Goal: Task Accomplishment & Management: Complete application form

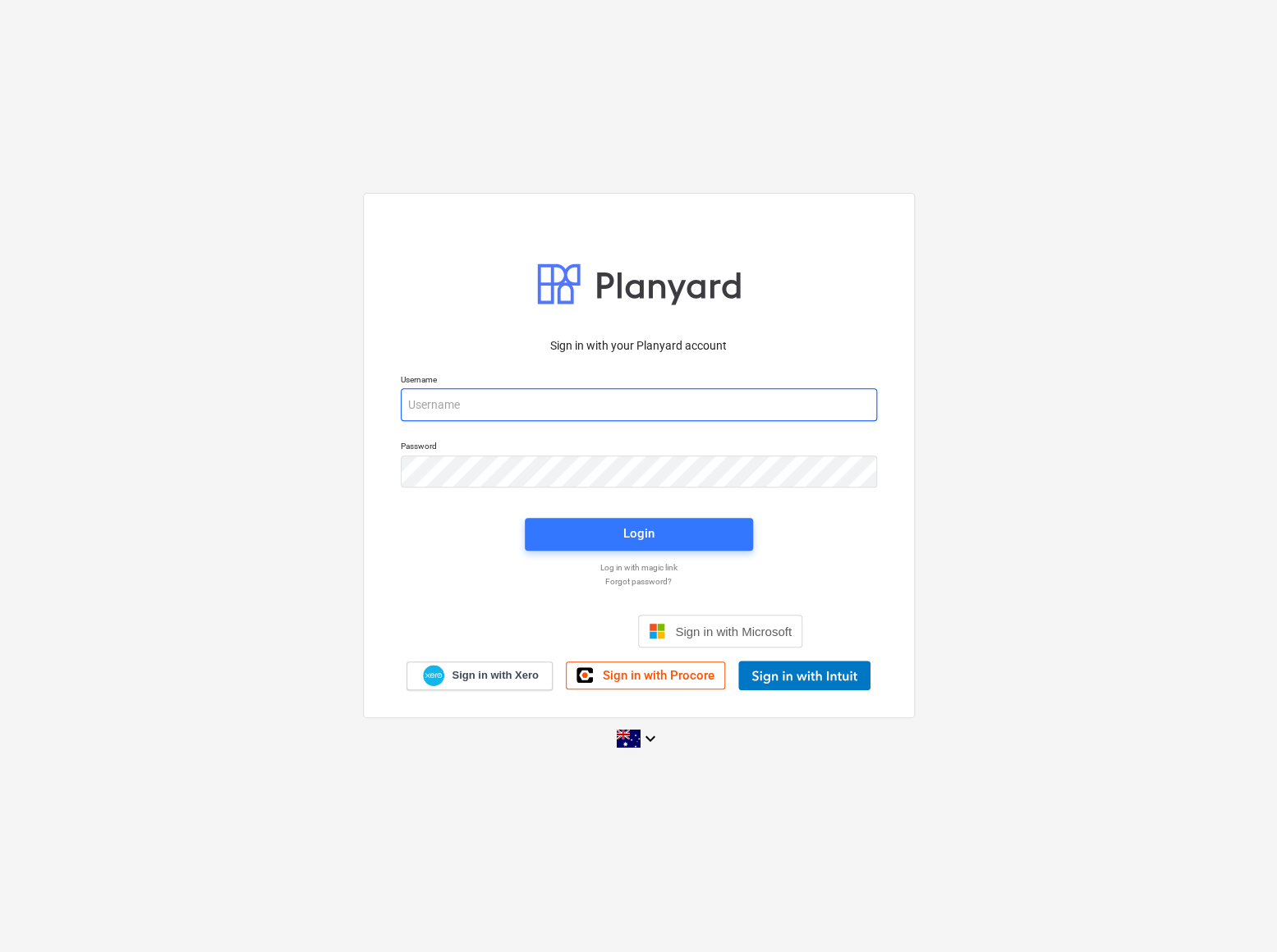
type input "[EMAIL_ADDRESS][PERSON_NAME][DOMAIN_NAME]"
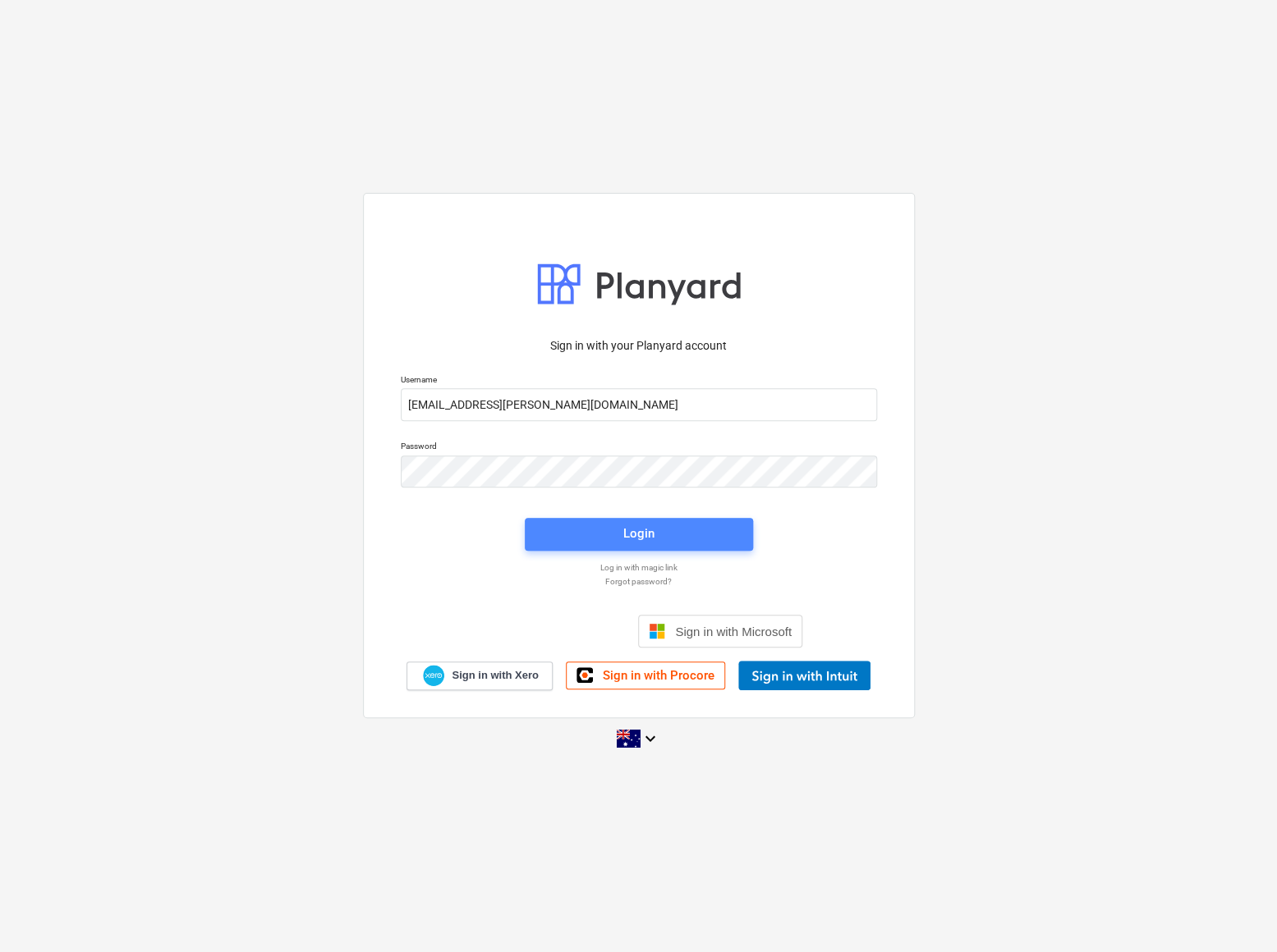
click at [608, 521] on button "Login" at bounding box center [638, 534] width 228 height 32
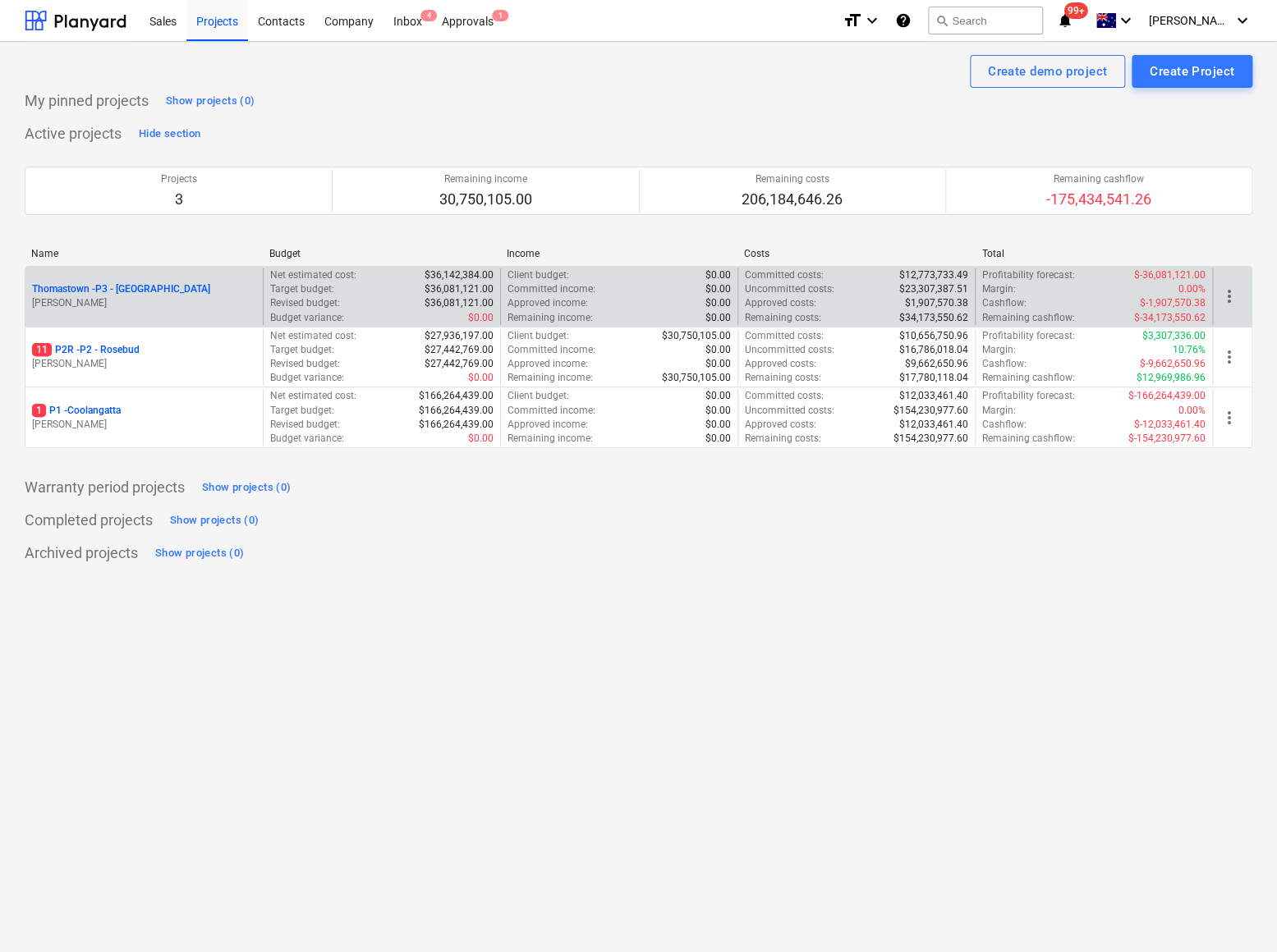
click at [97, 292] on p "Thomastown - P3 - [GEOGRAPHIC_DATA]" at bounding box center [121, 289] width 178 height 14
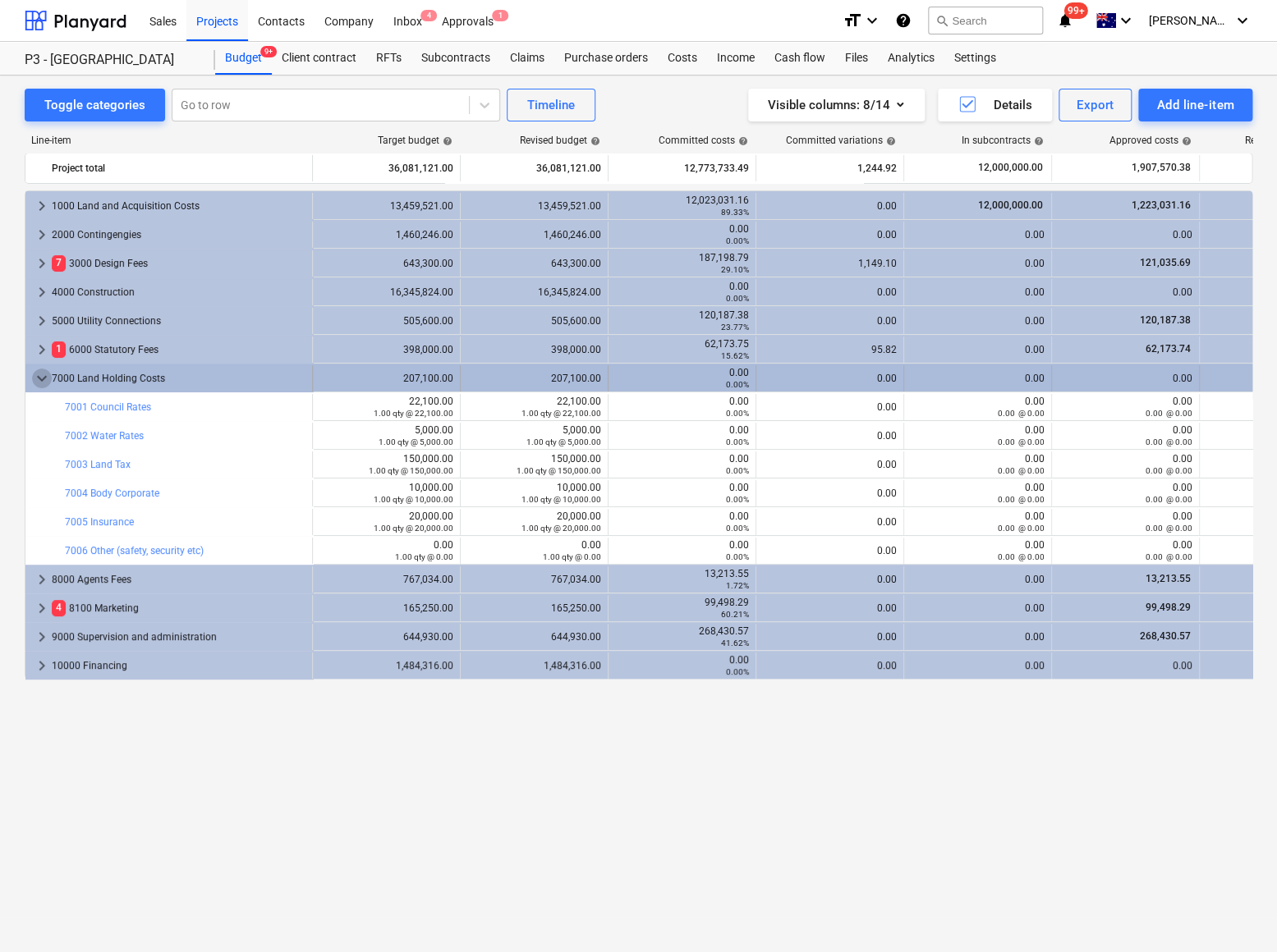
click at [41, 376] on span "keyboard_arrow_down" at bounding box center [42, 379] width 20 height 20
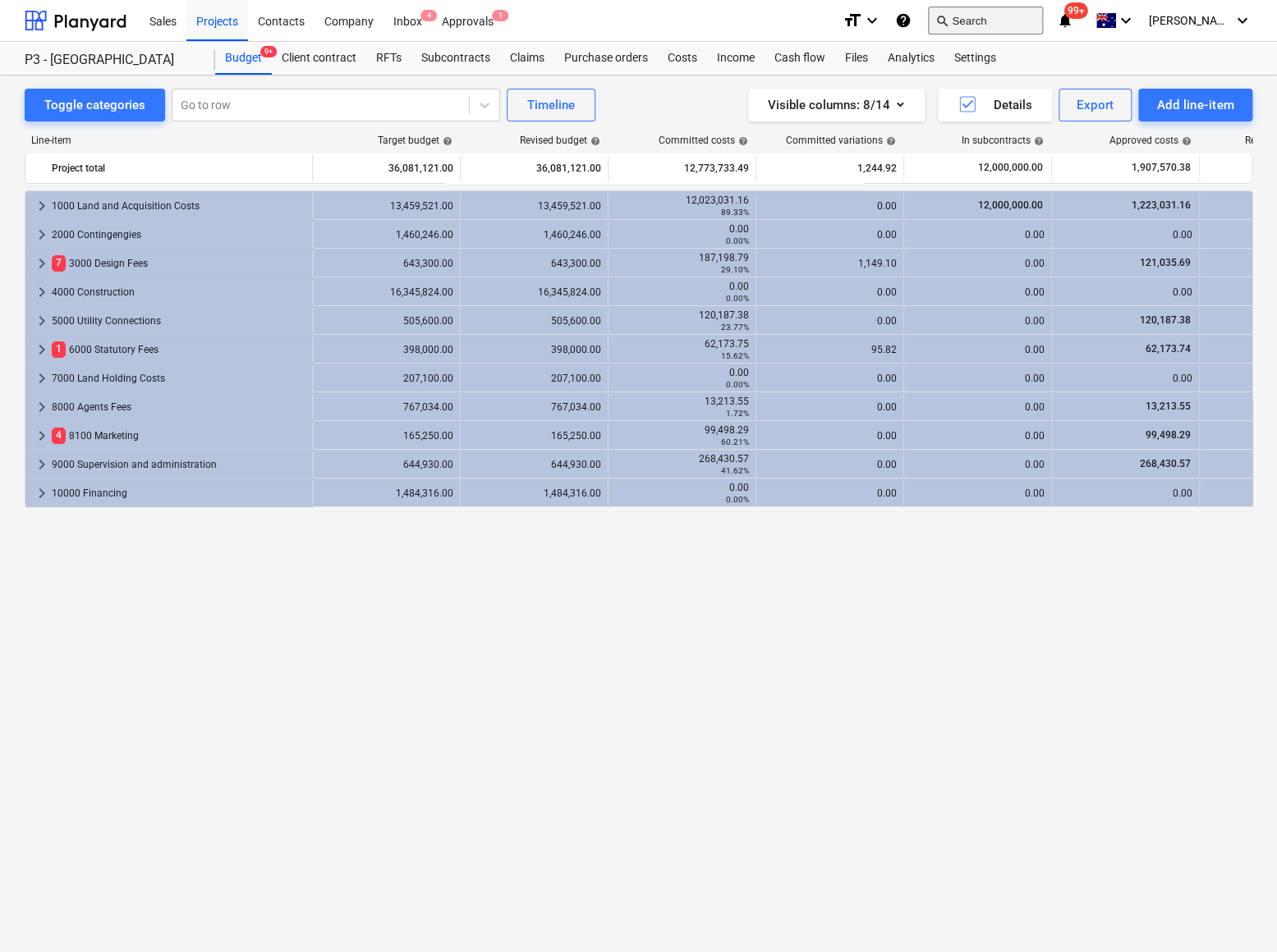
click at [998, 25] on button "search Search" at bounding box center [985, 20] width 115 height 28
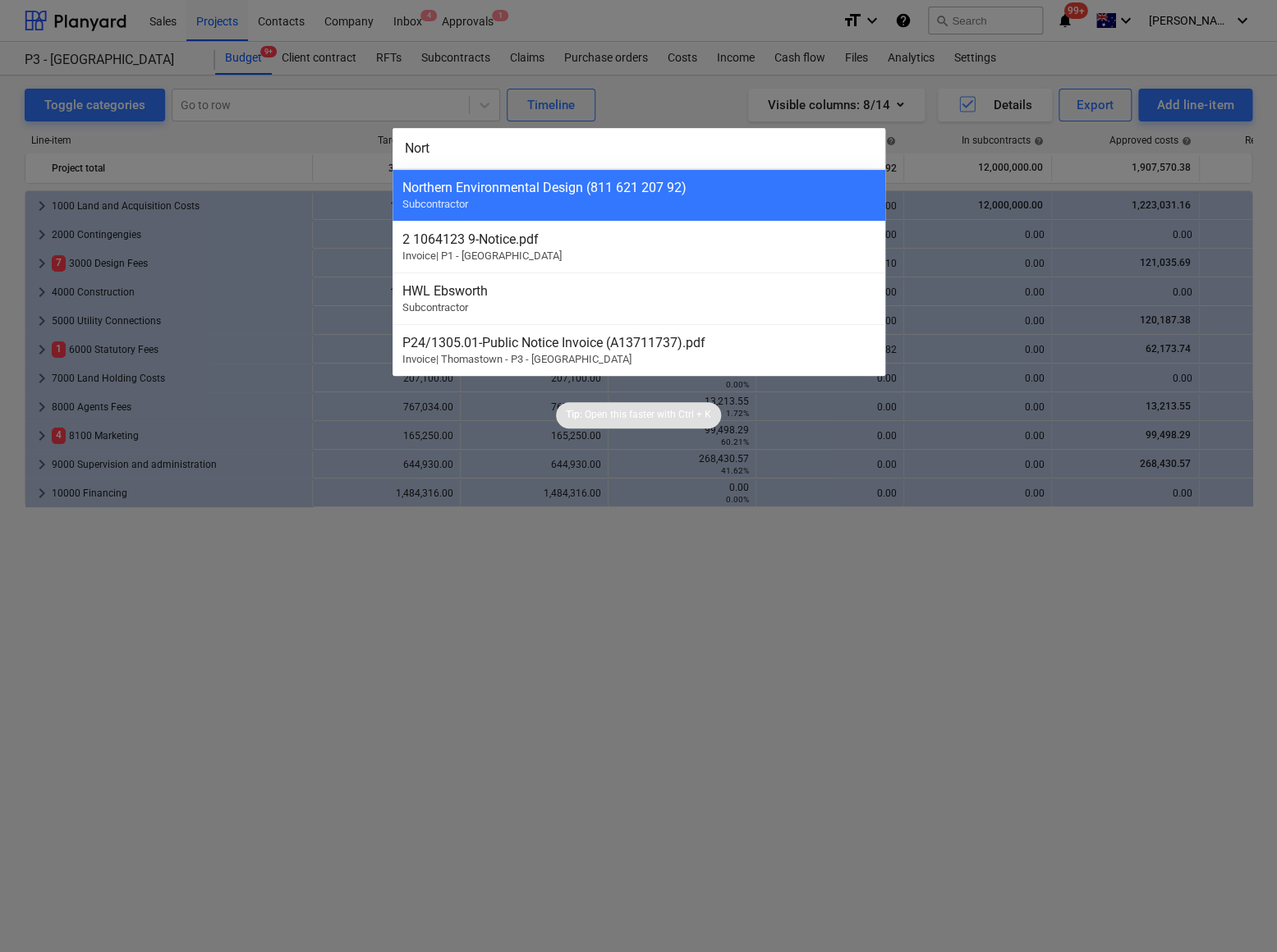
type input "Norte"
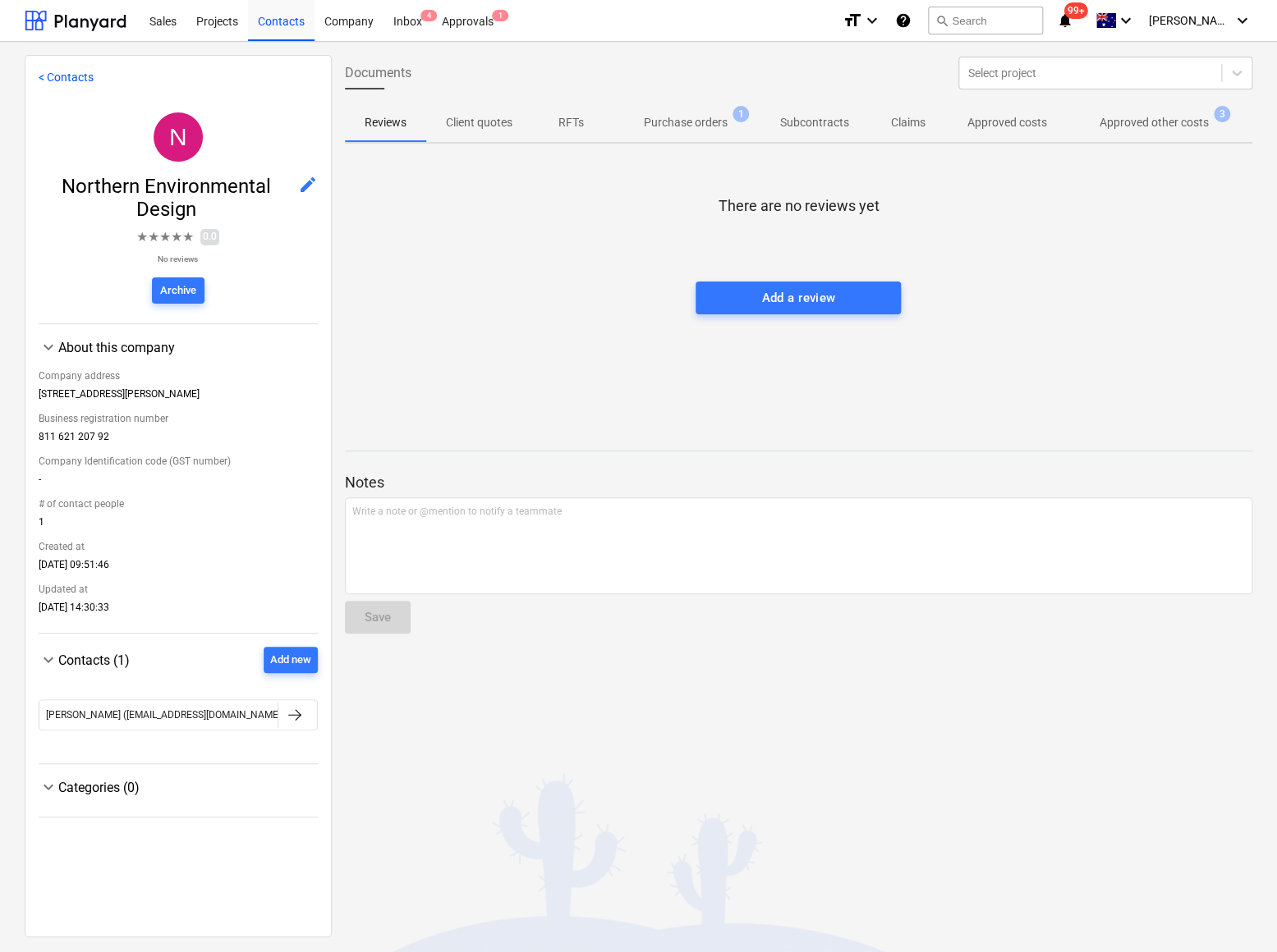
click at [1170, 119] on p "Approved other costs" at bounding box center [1154, 122] width 109 height 17
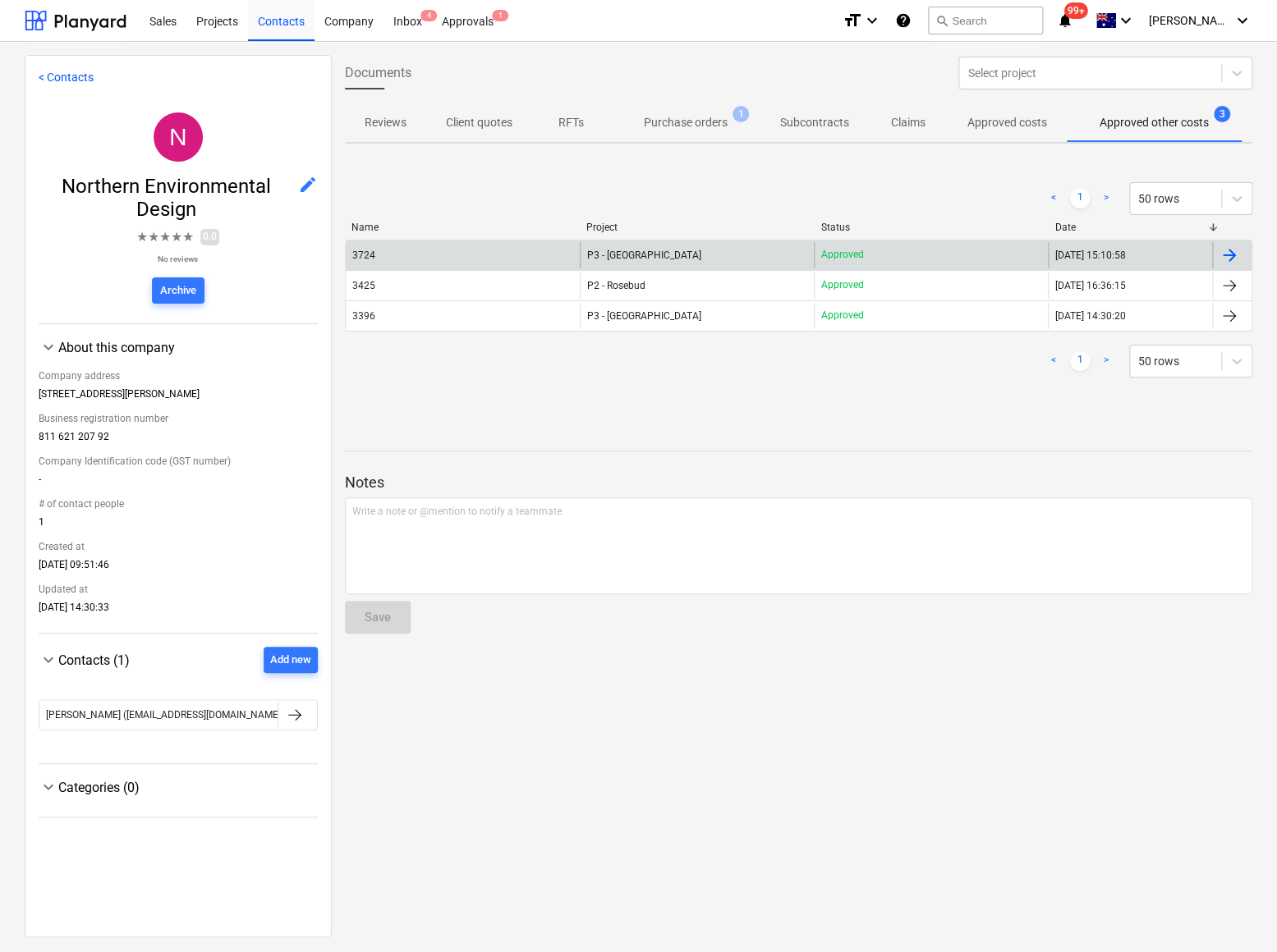
click at [639, 254] on span "P3 - [GEOGRAPHIC_DATA]" at bounding box center [643, 255] width 114 height 11
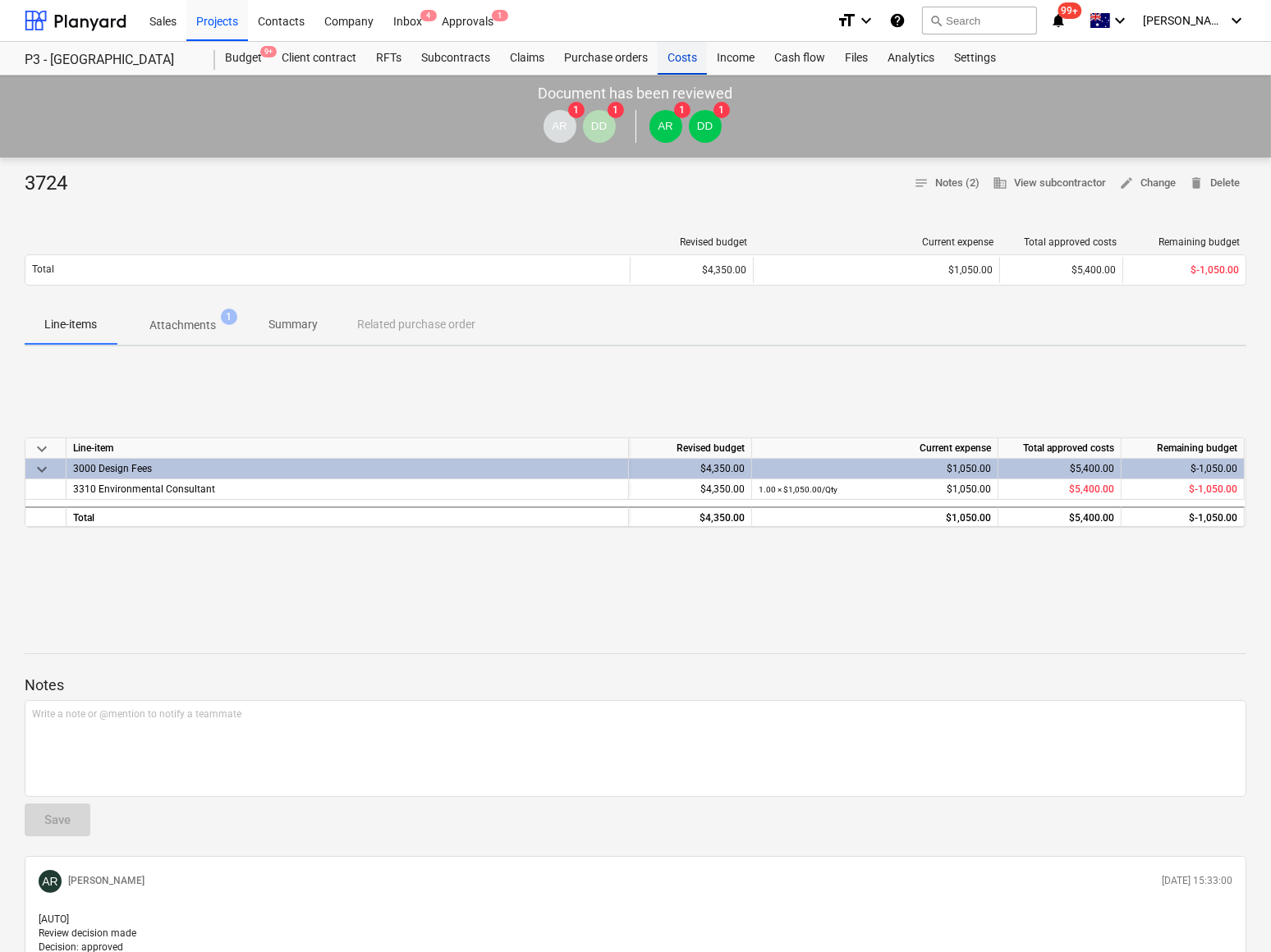
click at [684, 55] on div "Costs" at bounding box center [682, 58] width 50 height 32
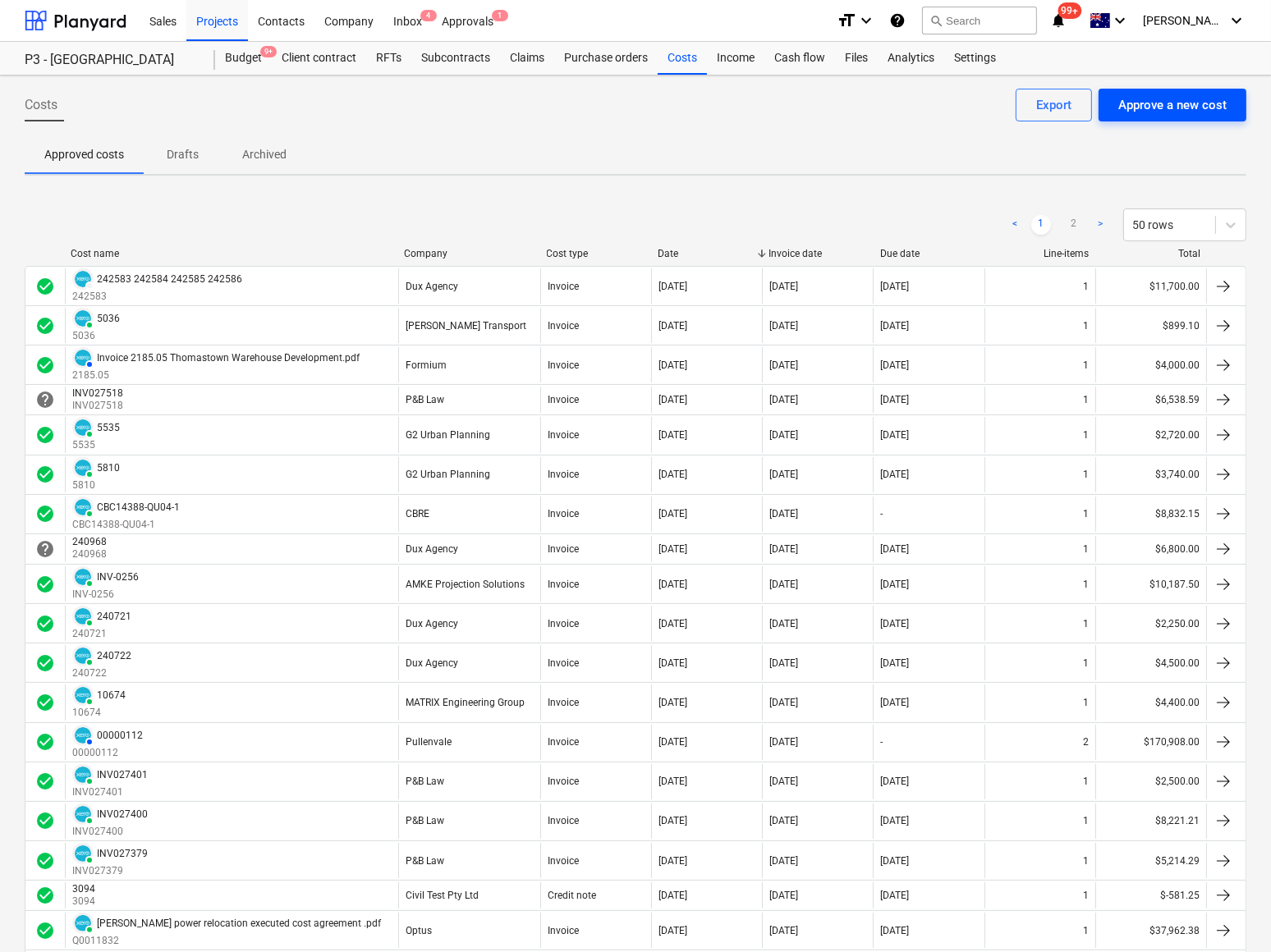
click at [1163, 114] on div "Approve a new cost" at bounding box center [1172, 105] width 108 height 21
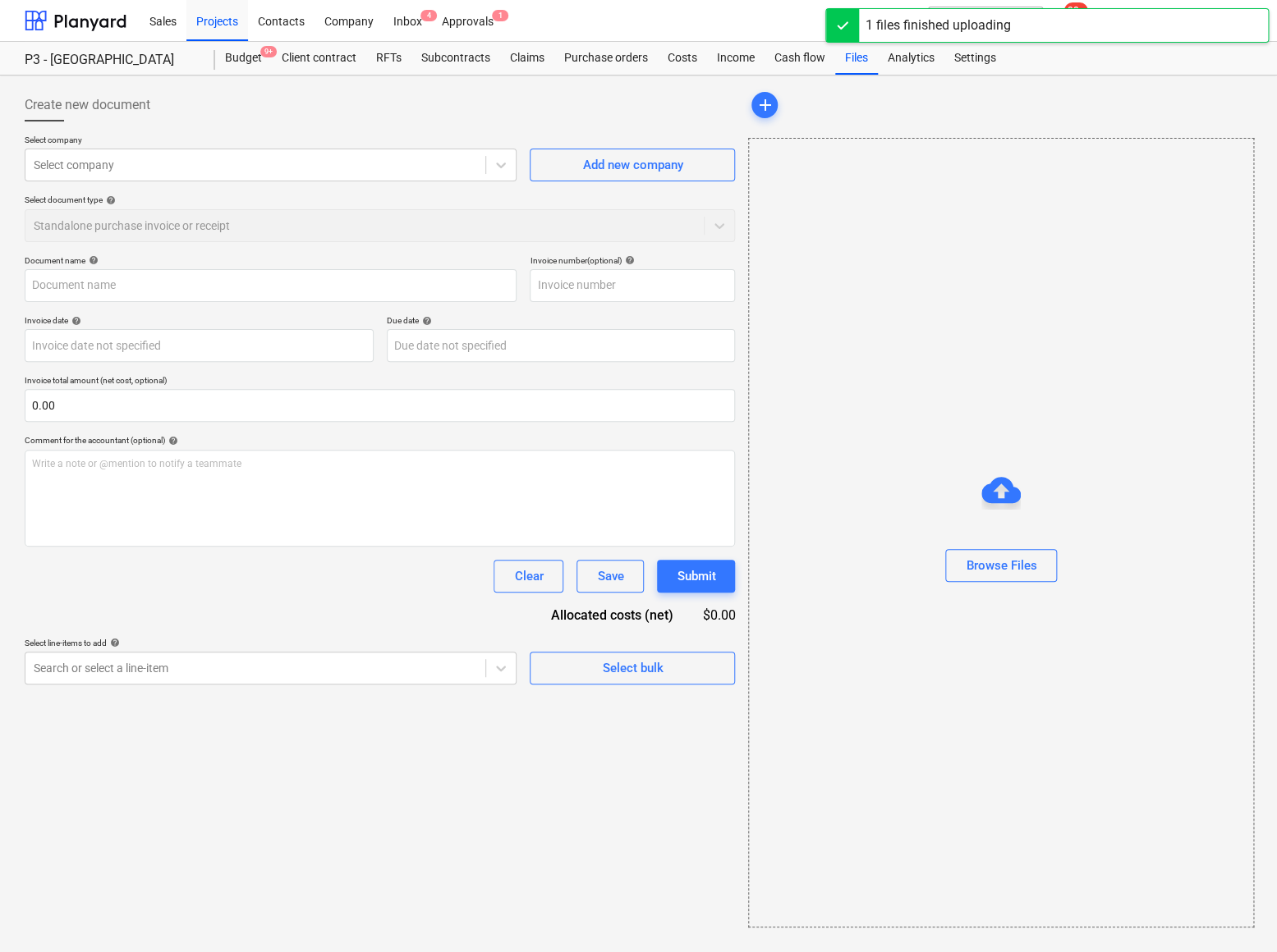
type input "Invoice [STREET_ADDRESS] 010925.pdf"
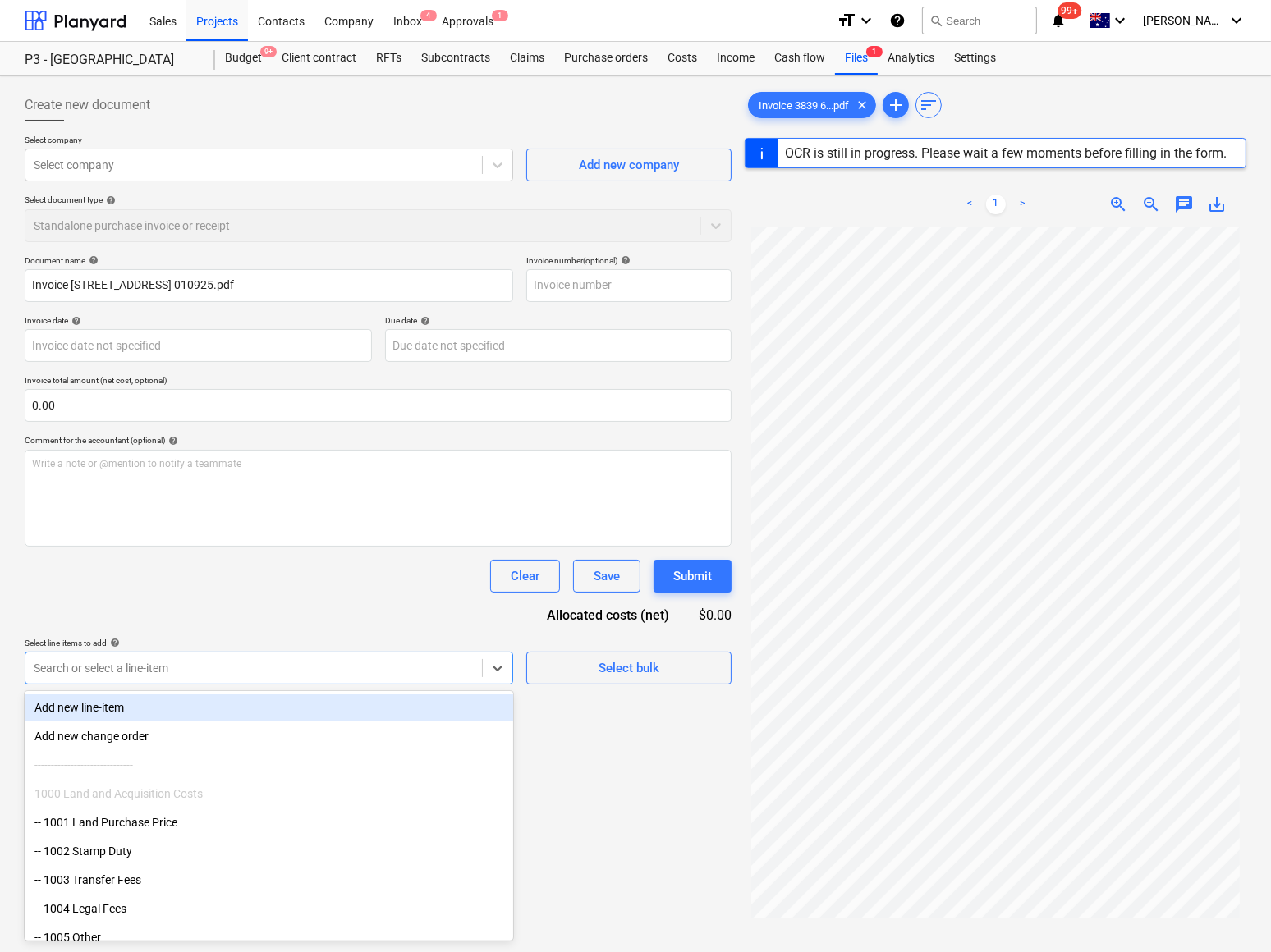
click at [141, 667] on div at bounding box center [253, 668] width 440 height 16
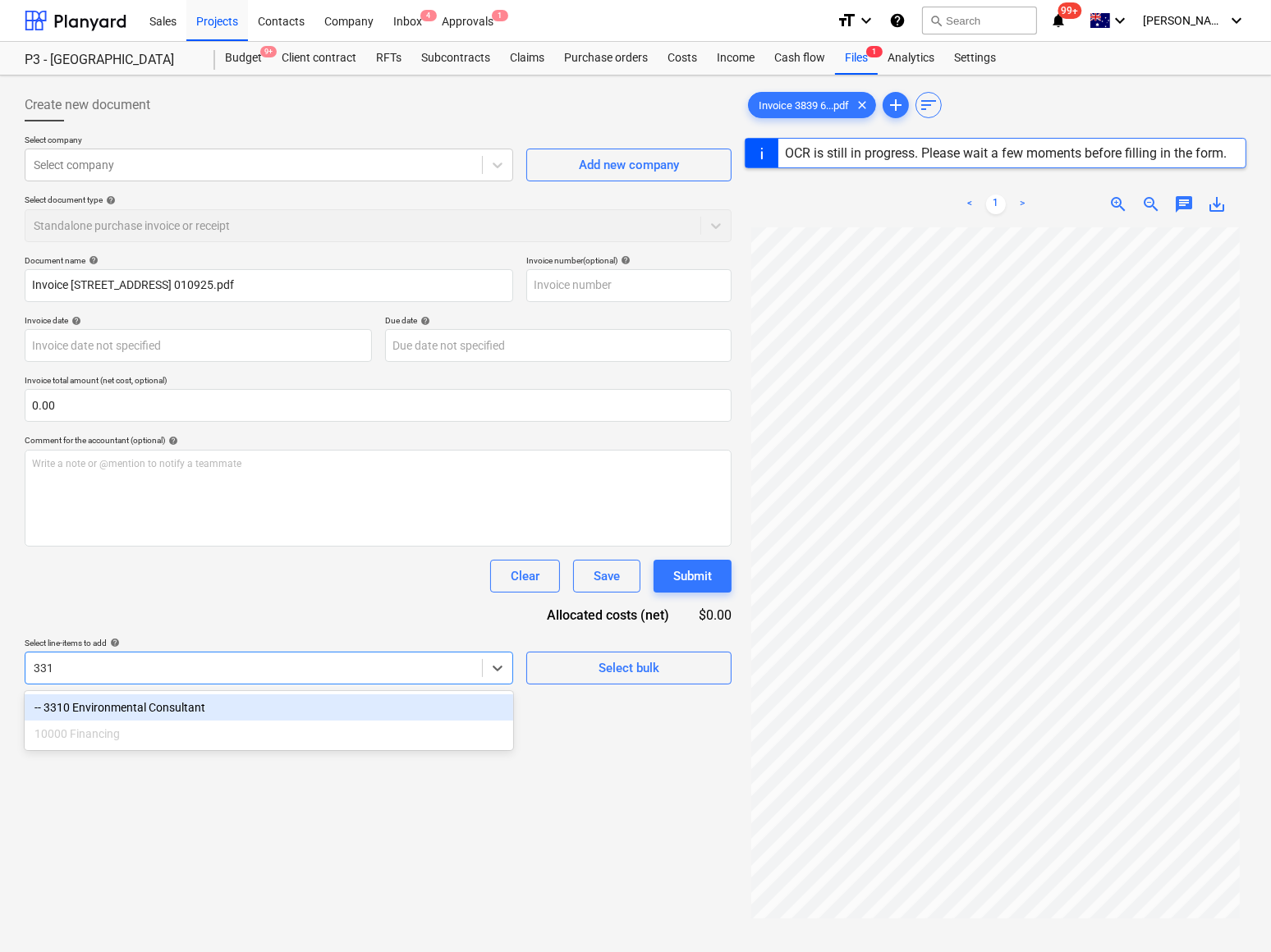
type input "3310"
type input "3839"
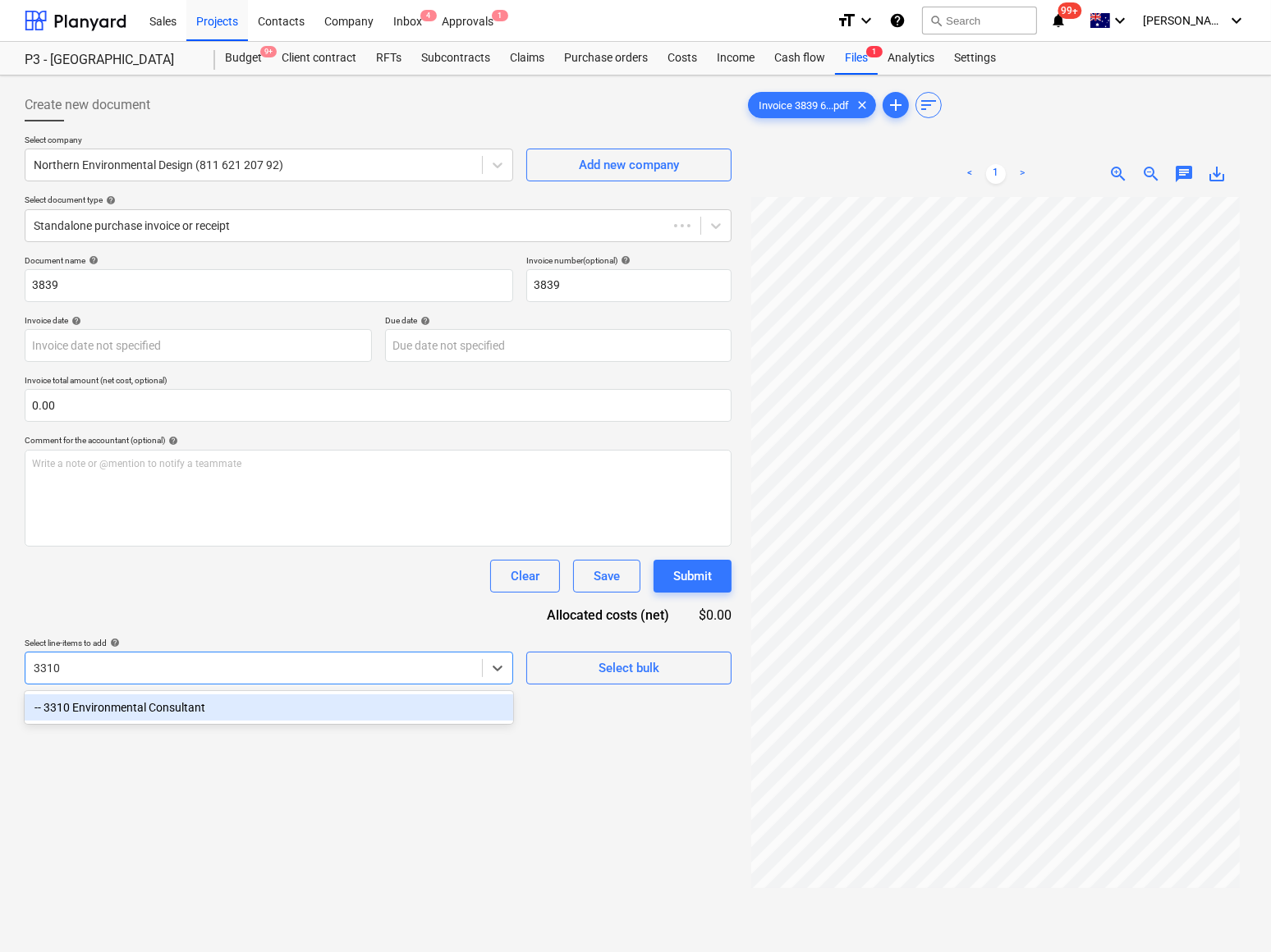
click at [137, 702] on div "-- 3310 Environmental Consultant" at bounding box center [269, 707] width 488 height 26
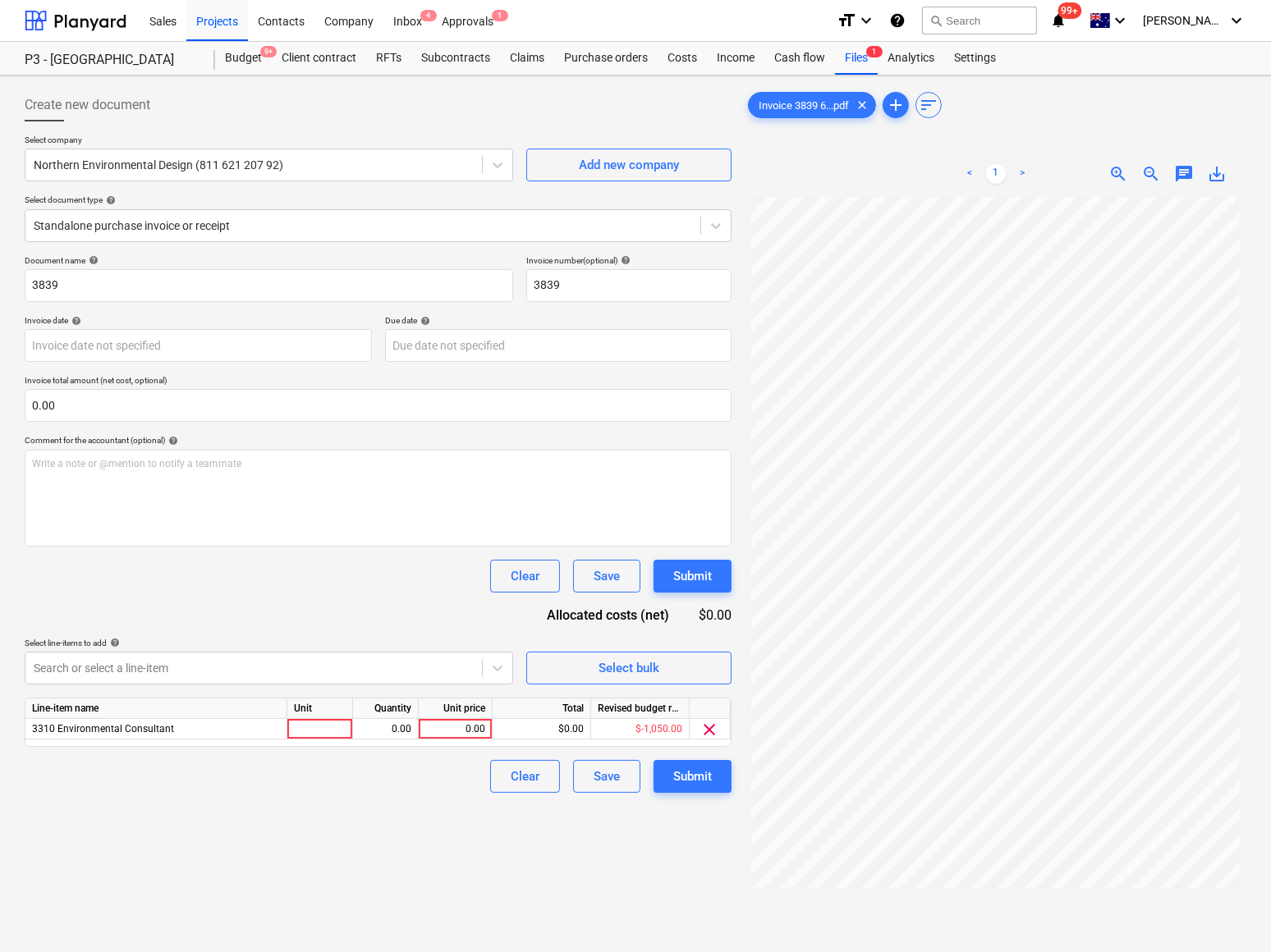
click at [277, 591] on div "Clear Save Submit" at bounding box center [378, 576] width 707 height 32
click at [326, 722] on div at bounding box center [320, 728] width 66 height 20
type input "Qty"
type input "3450"
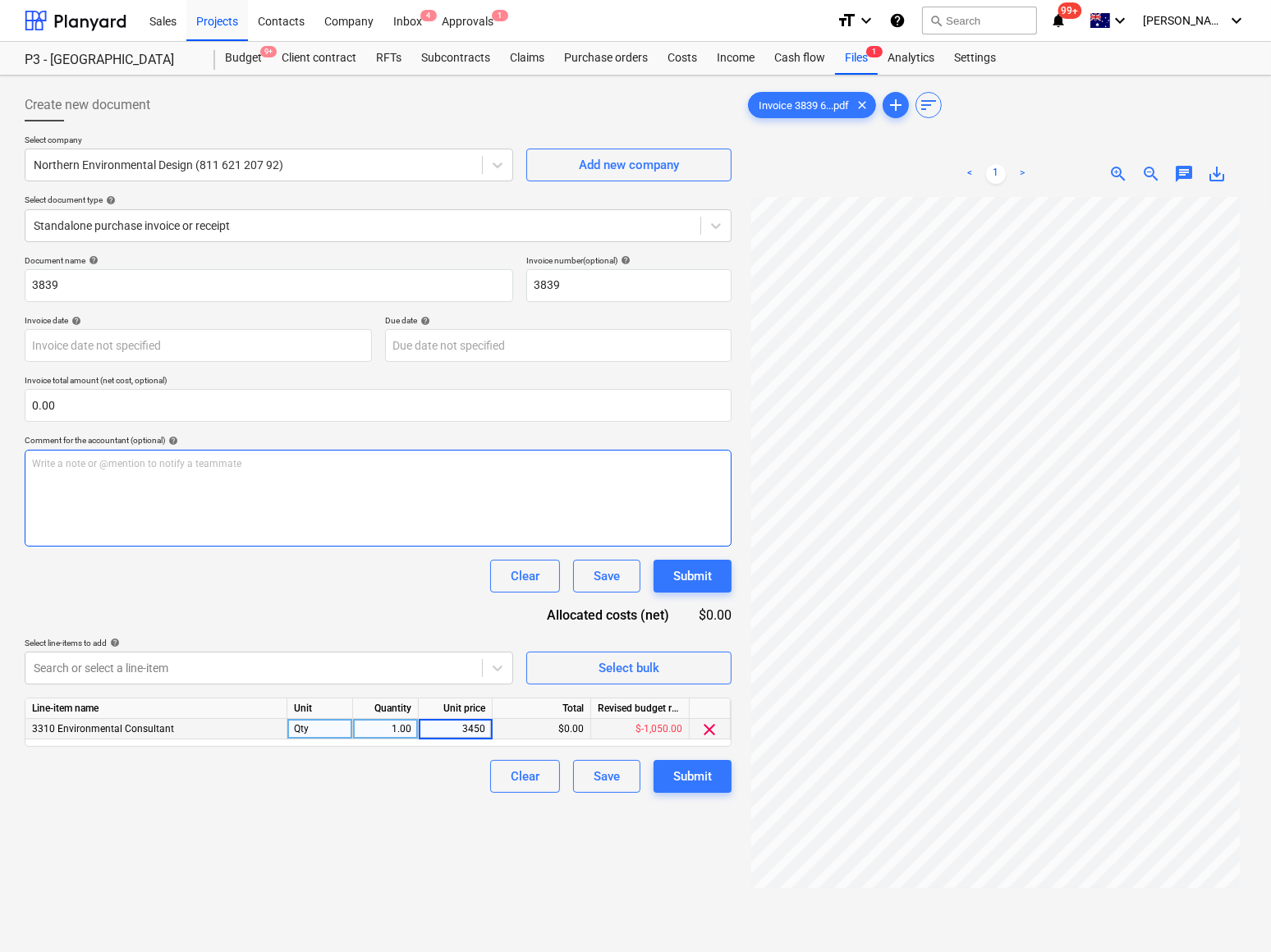
click at [364, 524] on div "Write a note or @mention to notify a teammate [PERSON_NAME]" at bounding box center [378, 498] width 707 height 97
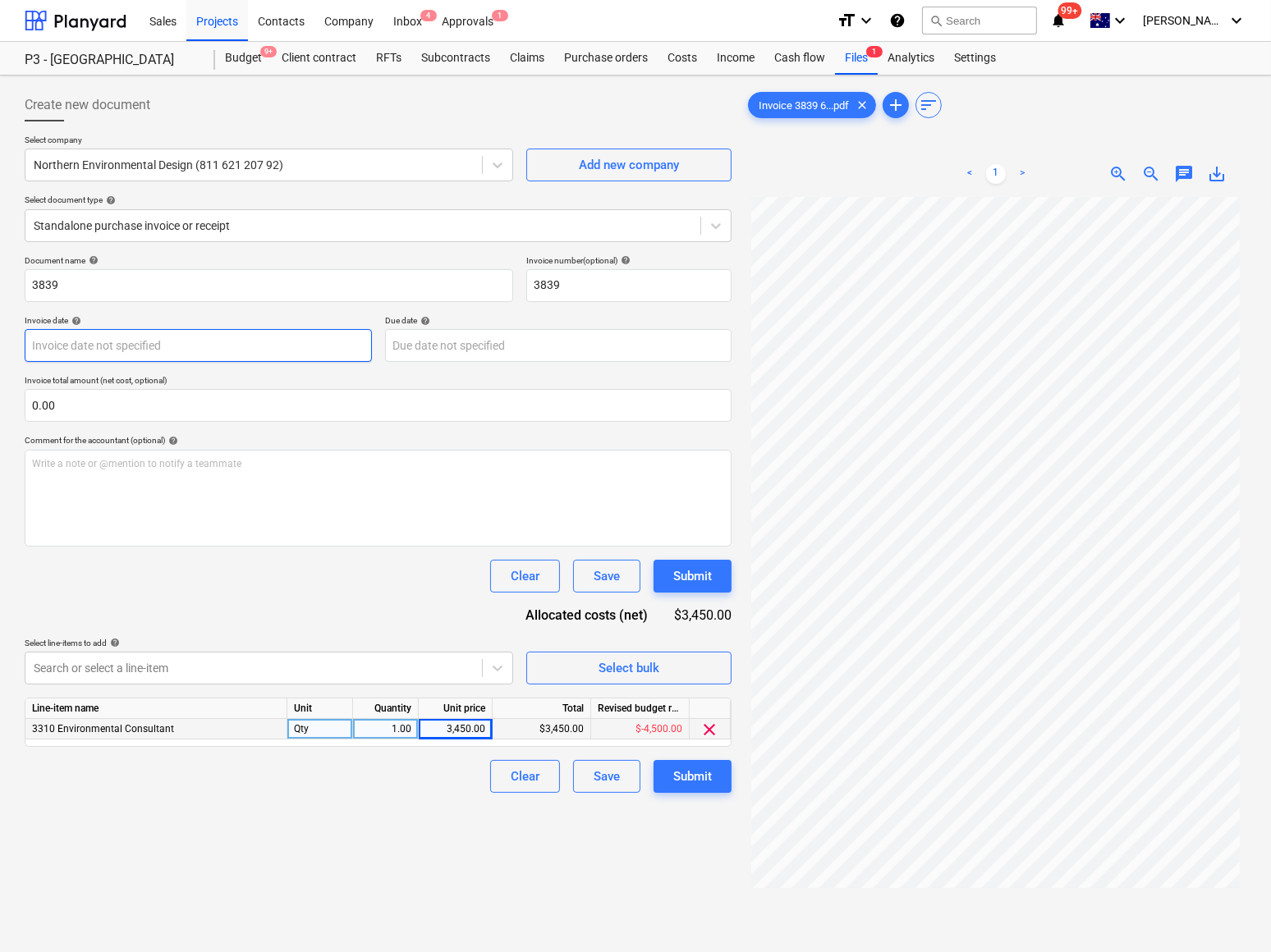
click at [76, 349] on body "Sales Projects Contacts Company Inbox 4 Approvals 1 format_size keyboard_arrow_…" at bounding box center [636, 476] width 1271 height 952
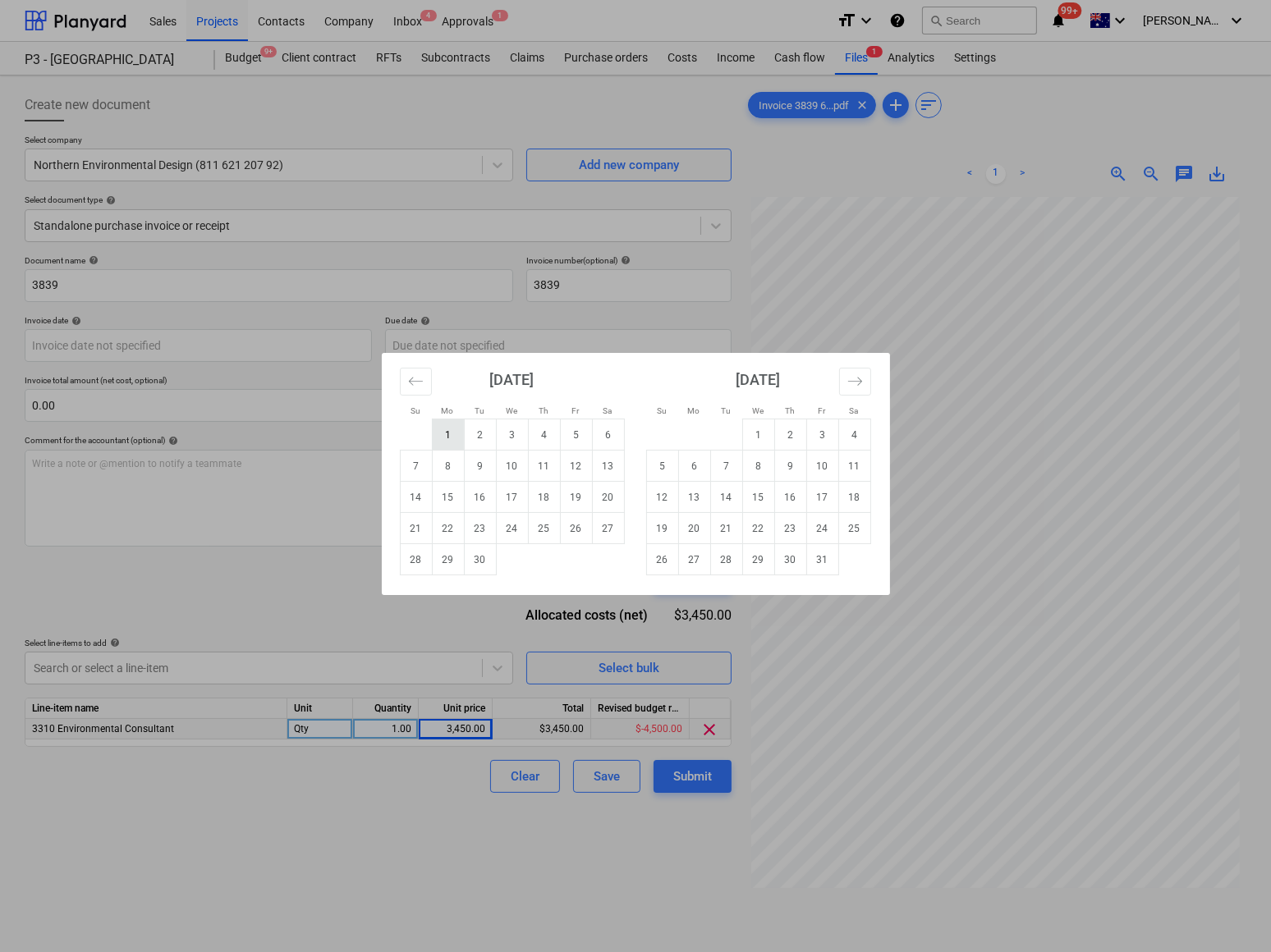
click at [451, 433] on td "1" at bounding box center [448, 435] width 32 height 32
type input "[DATE]"
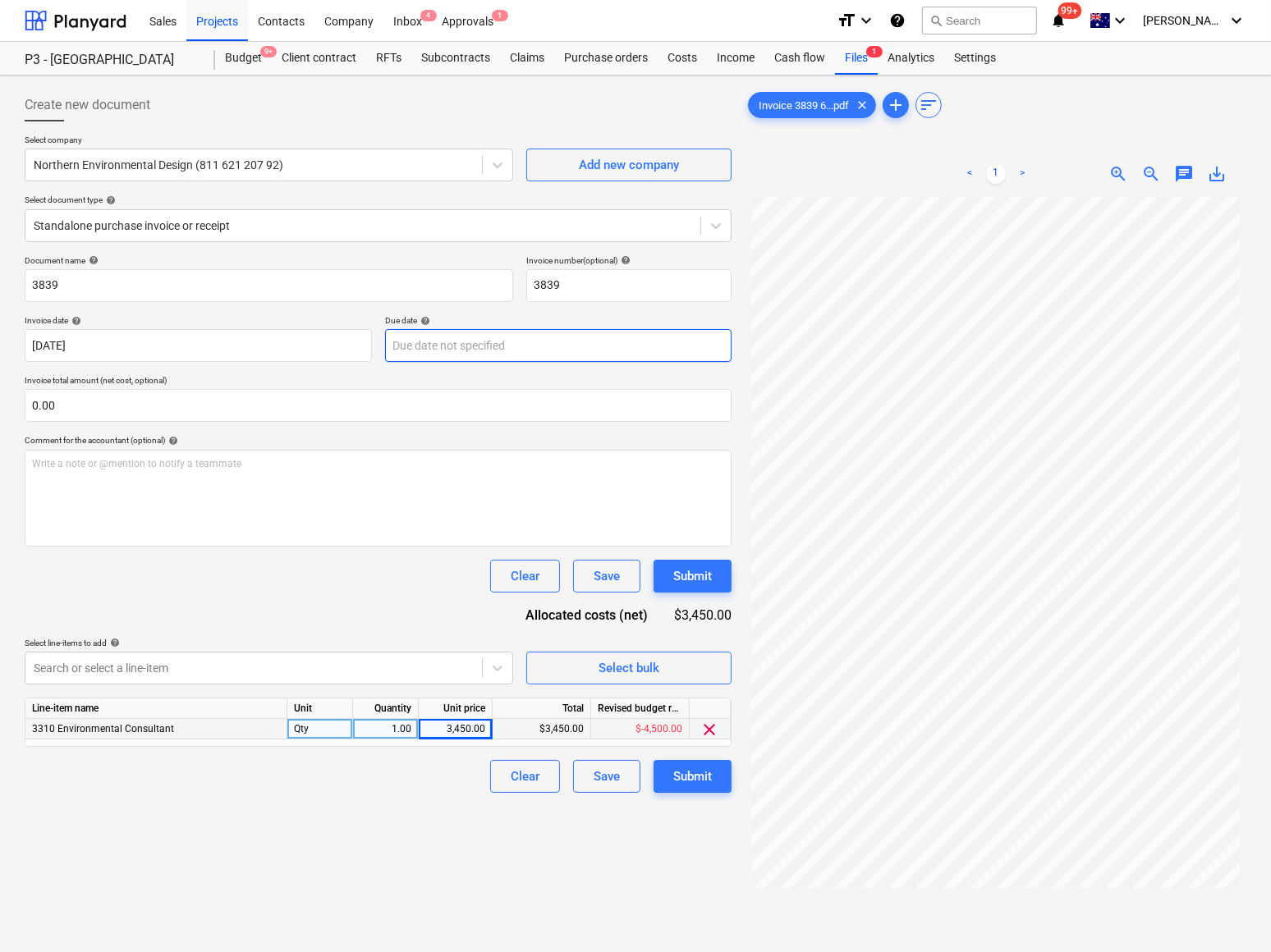
click at [450, 349] on body "Sales Projects Contacts Company Inbox 4 Approvals 1 format_size keyboard_arrow_…" at bounding box center [636, 476] width 1271 height 952
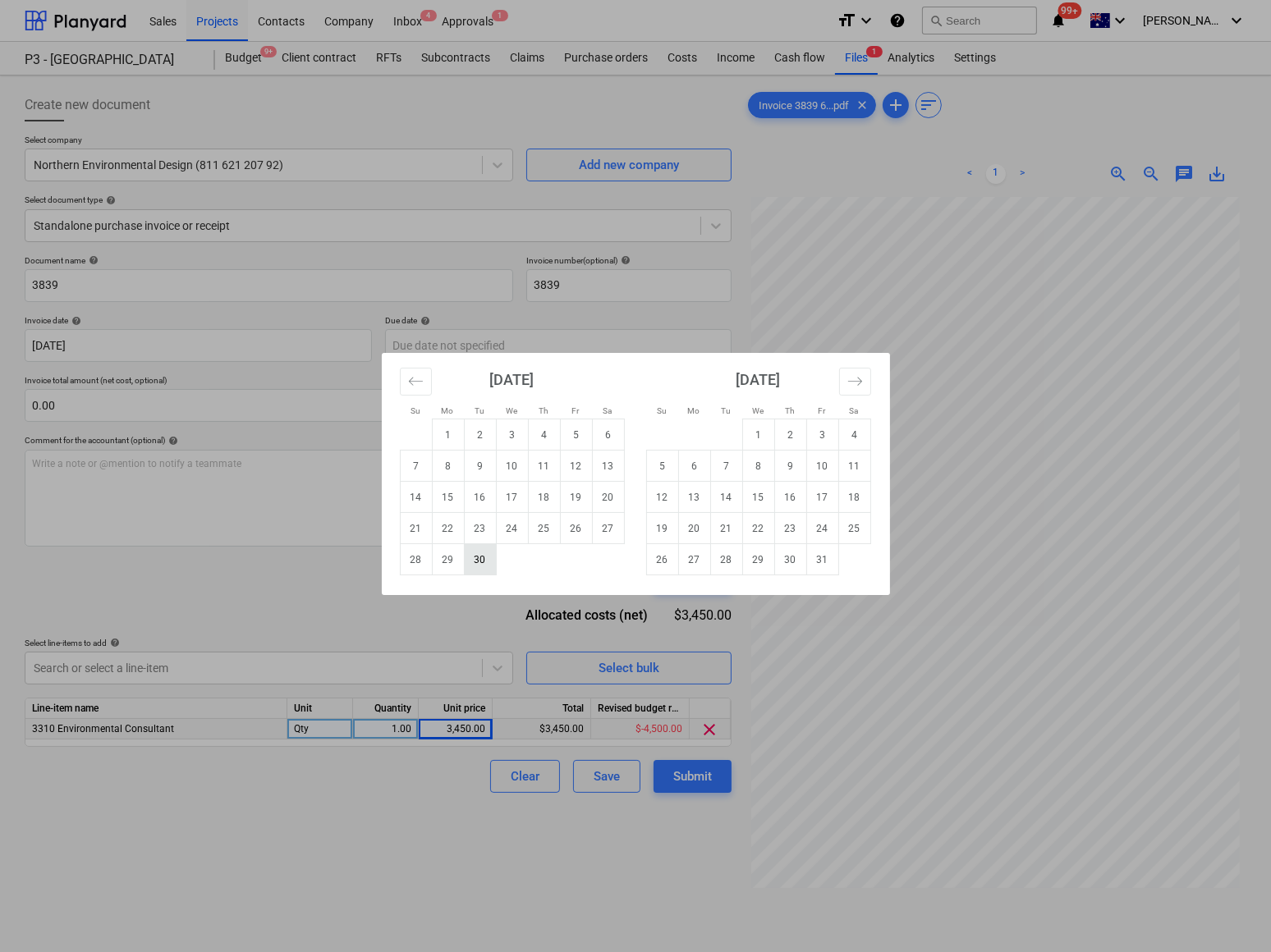
click at [482, 559] on td "30" at bounding box center [480, 560] width 32 height 32
type input "[DATE]"
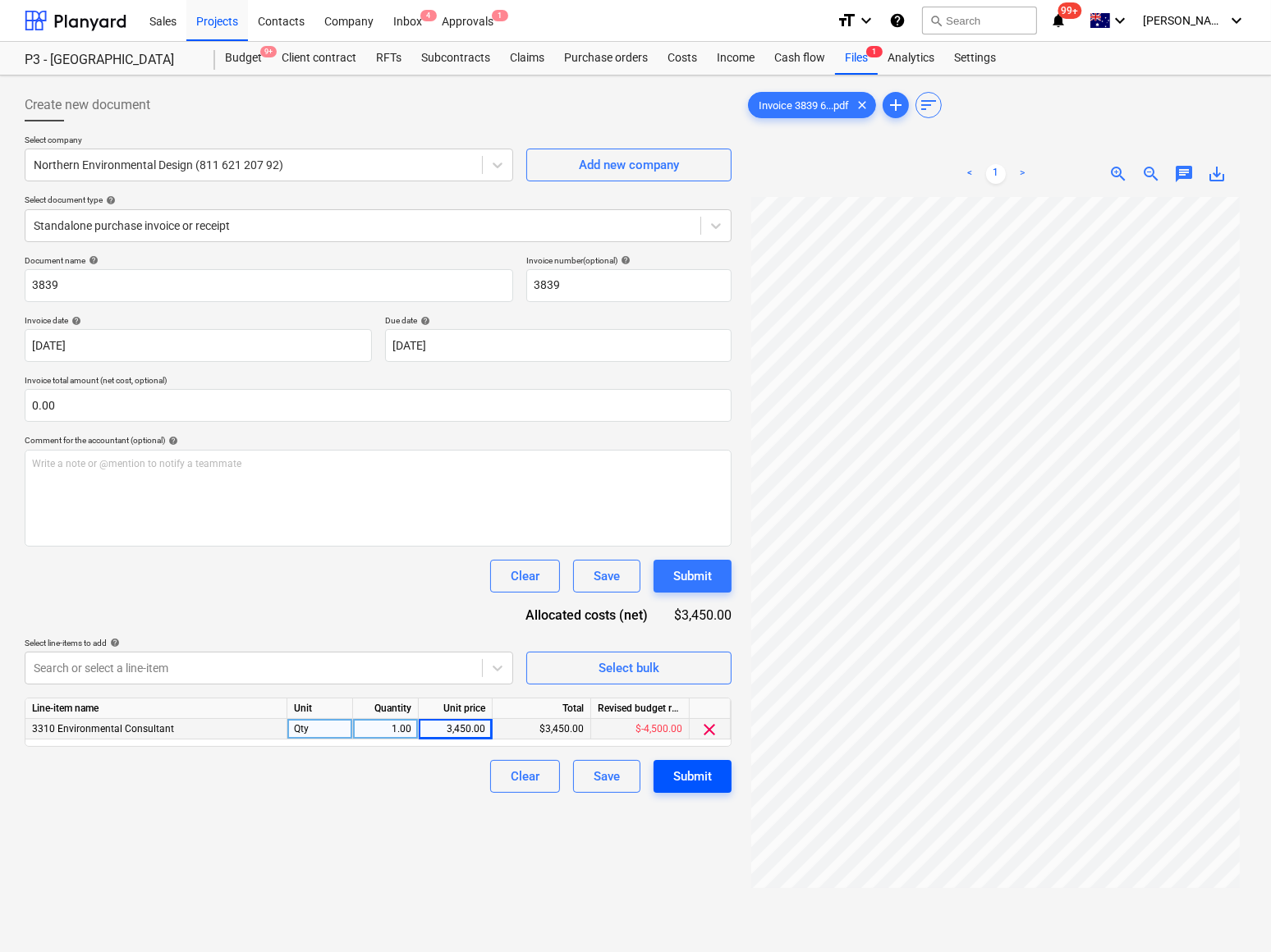
click at [704, 777] on div "Submit" at bounding box center [692, 776] width 38 height 21
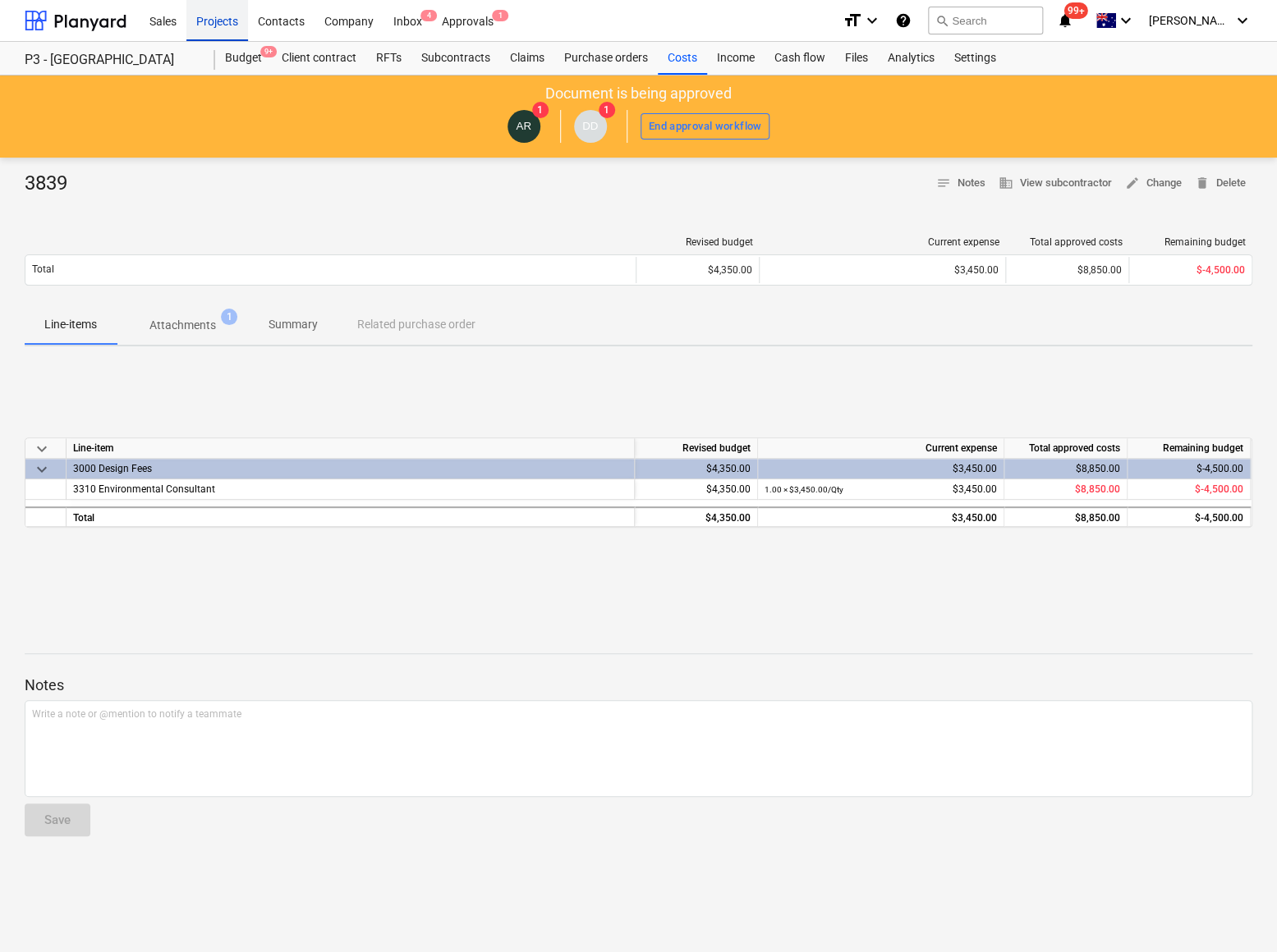
click at [220, 28] on div "Projects" at bounding box center [217, 20] width 61 height 42
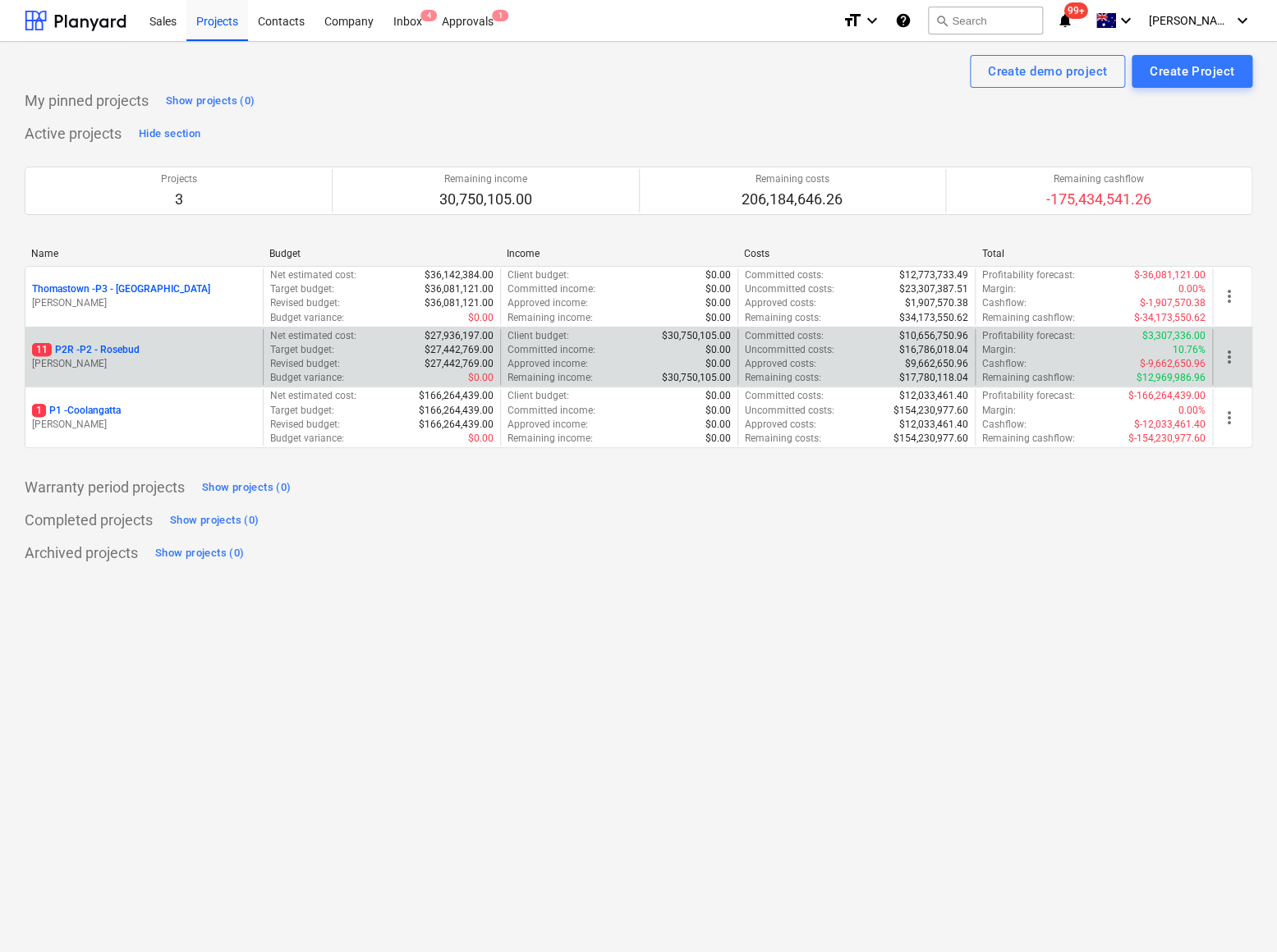
click at [123, 352] on p "11 P2R - P2 - Rosebud" at bounding box center [86, 350] width 108 height 14
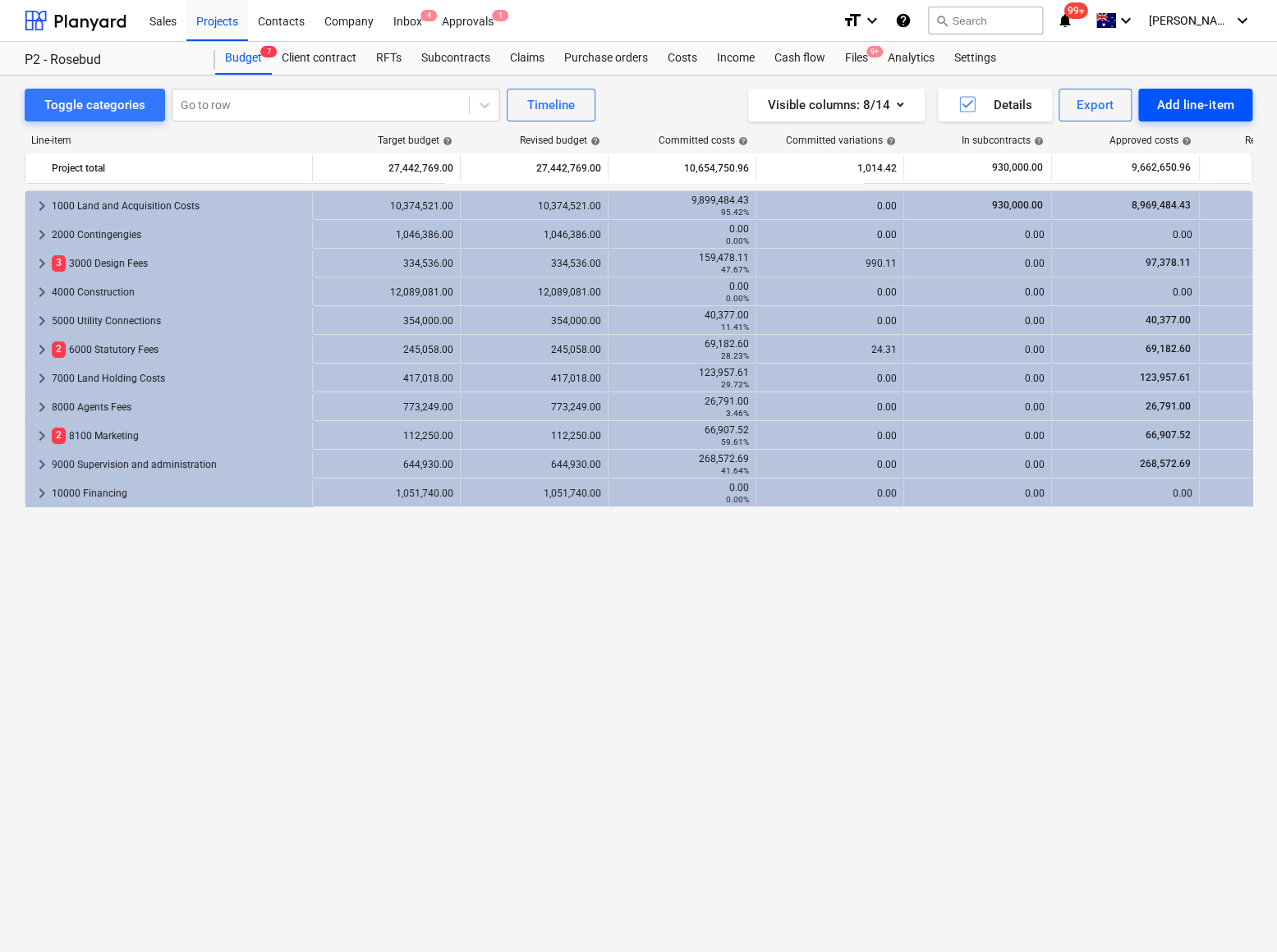
click at [1202, 101] on div "Add line-item" at bounding box center [1195, 105] width 78 height 21
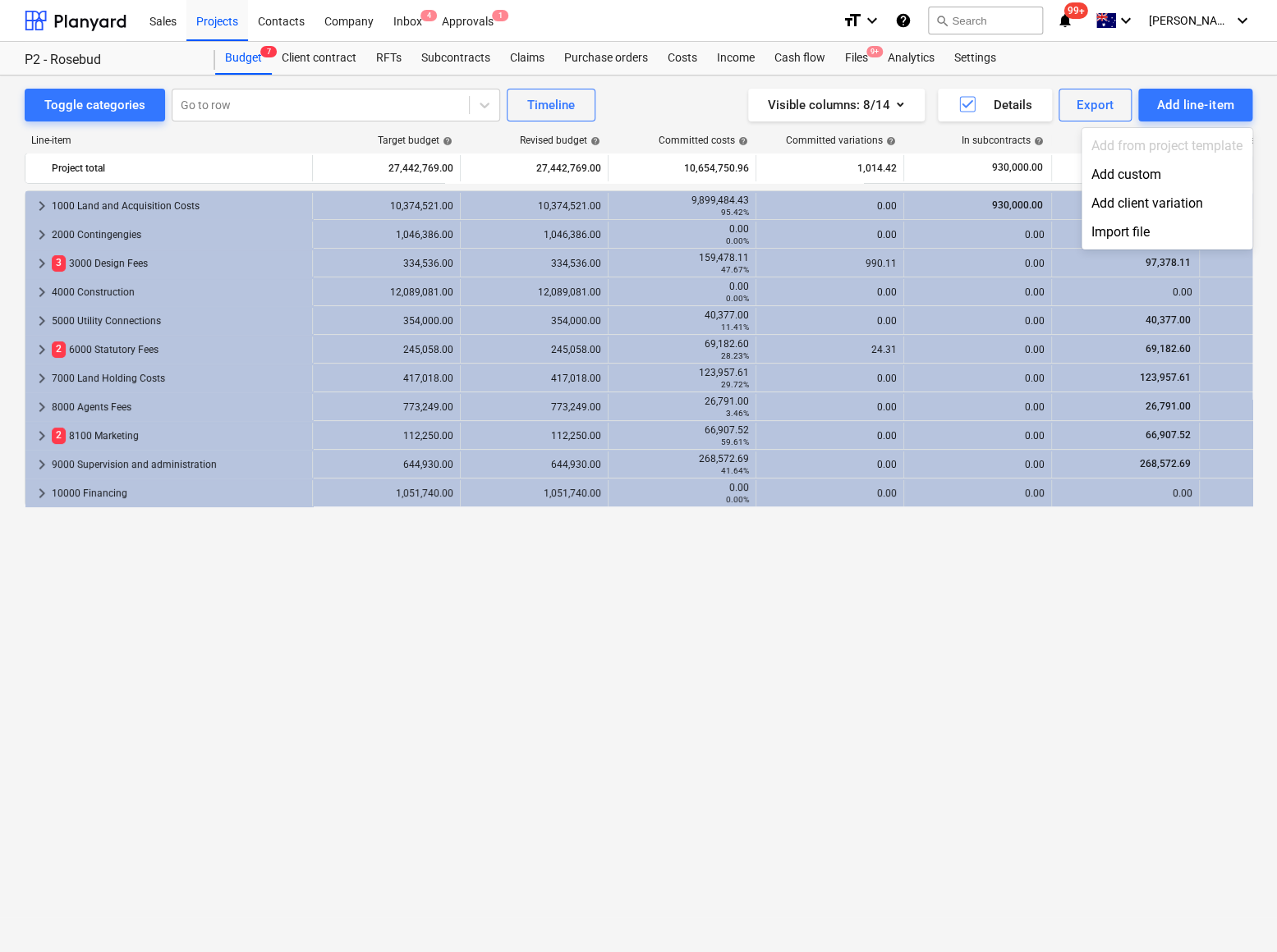
click at [682, 59] on div at bounding box center [638, 476] width 1277 height 952
click at [684, 63] on div "Costs" at bounding box center [682, 58] width 50 height 32
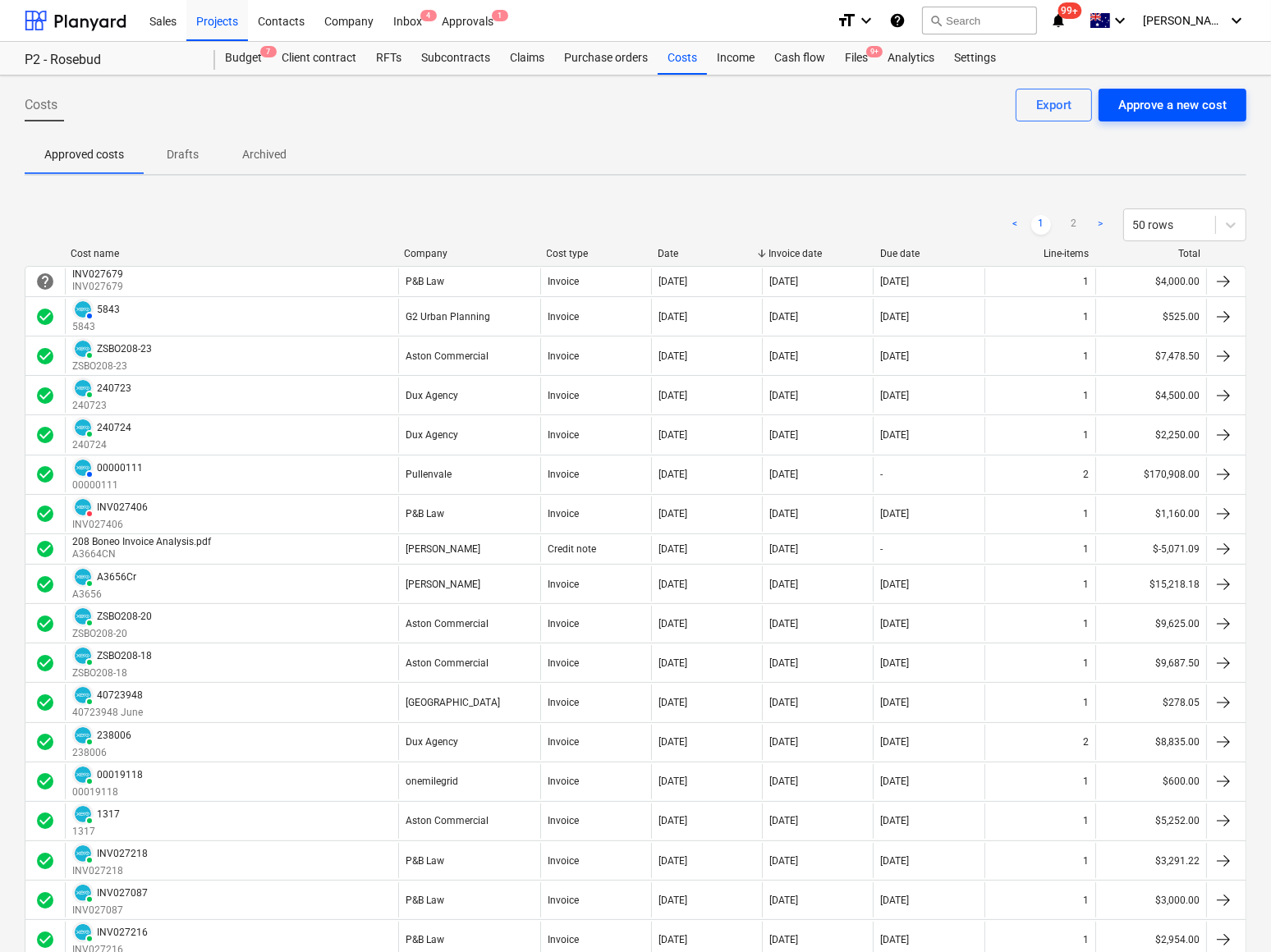
click at [1153, 111] on div "Approve a new cost" at bounding box center [1172, 105] width 108 height 21
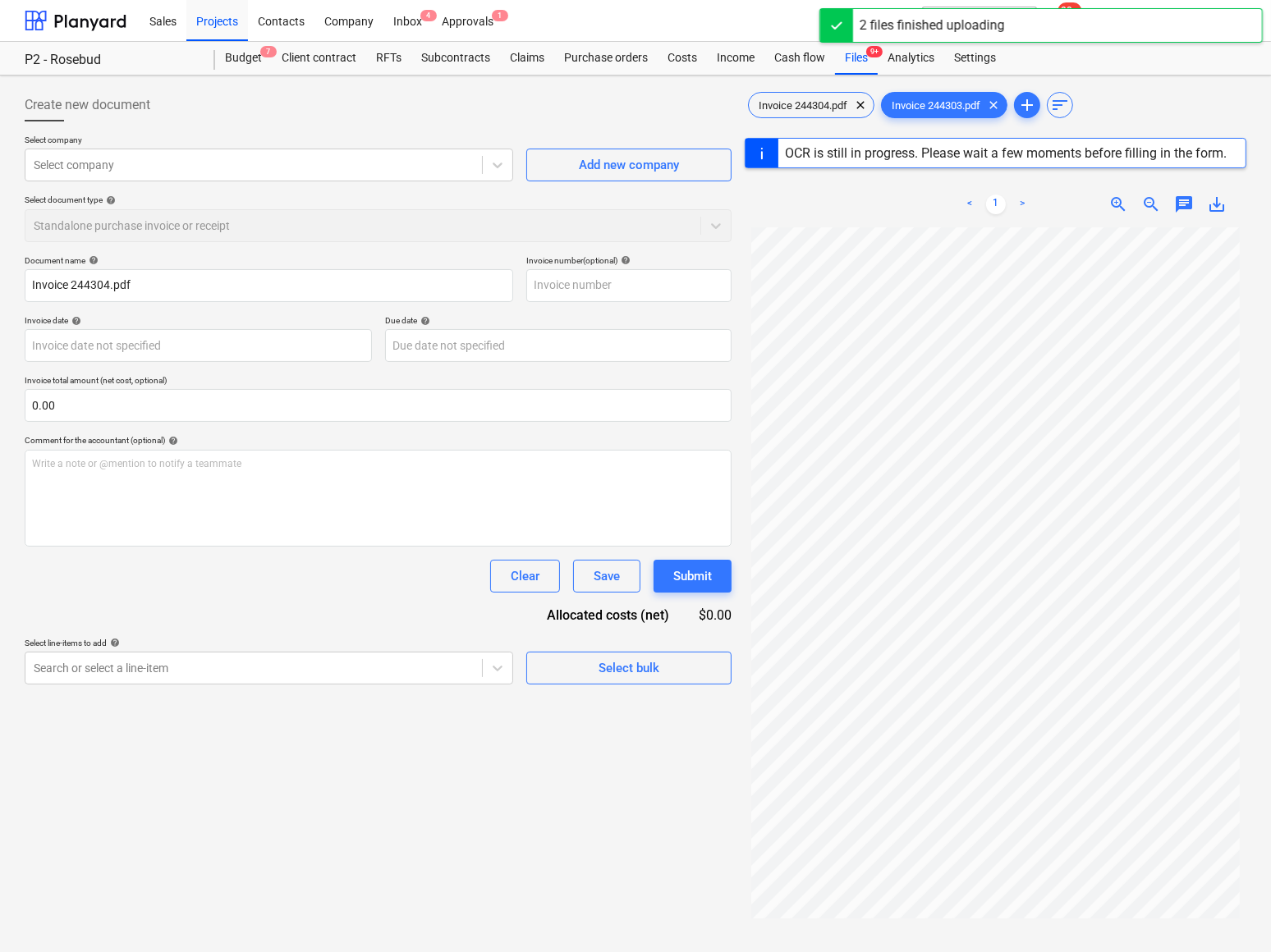
type input "244304"
type input "[DATE]"
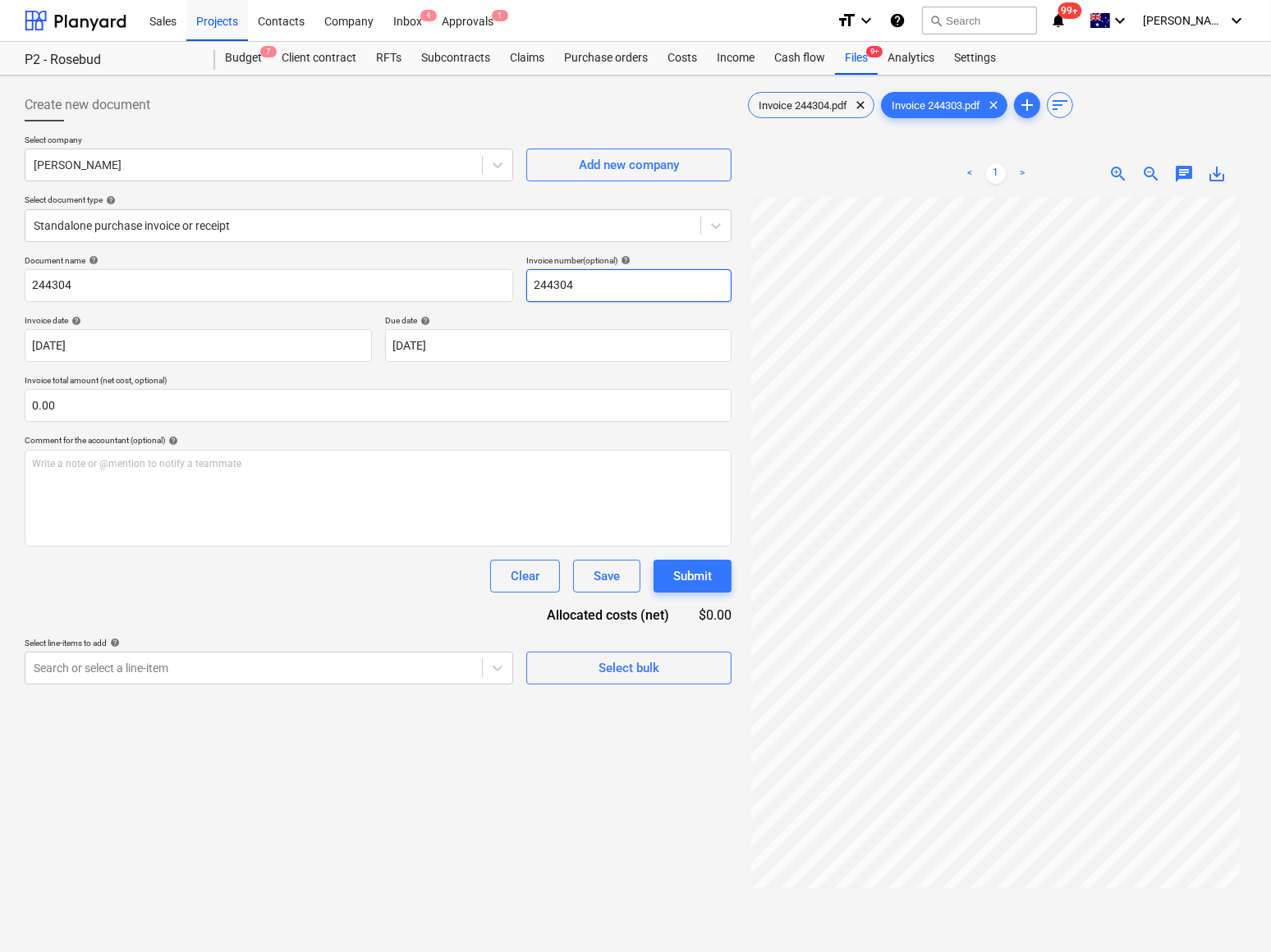
click at [588, 289] on input "244304" at bounding box center [629, 286] width 205 height 32
drag, startPoint x: 646, startPoint y: 289, endPoint x: 365, endPoint y: 263, distance: 282.2
click at [370, 265] on div "Document name help 244304 Invoice number (optional) help 244304 244303" at bounding box center [378, 278] width 707 height 47
type input "244304 244303"
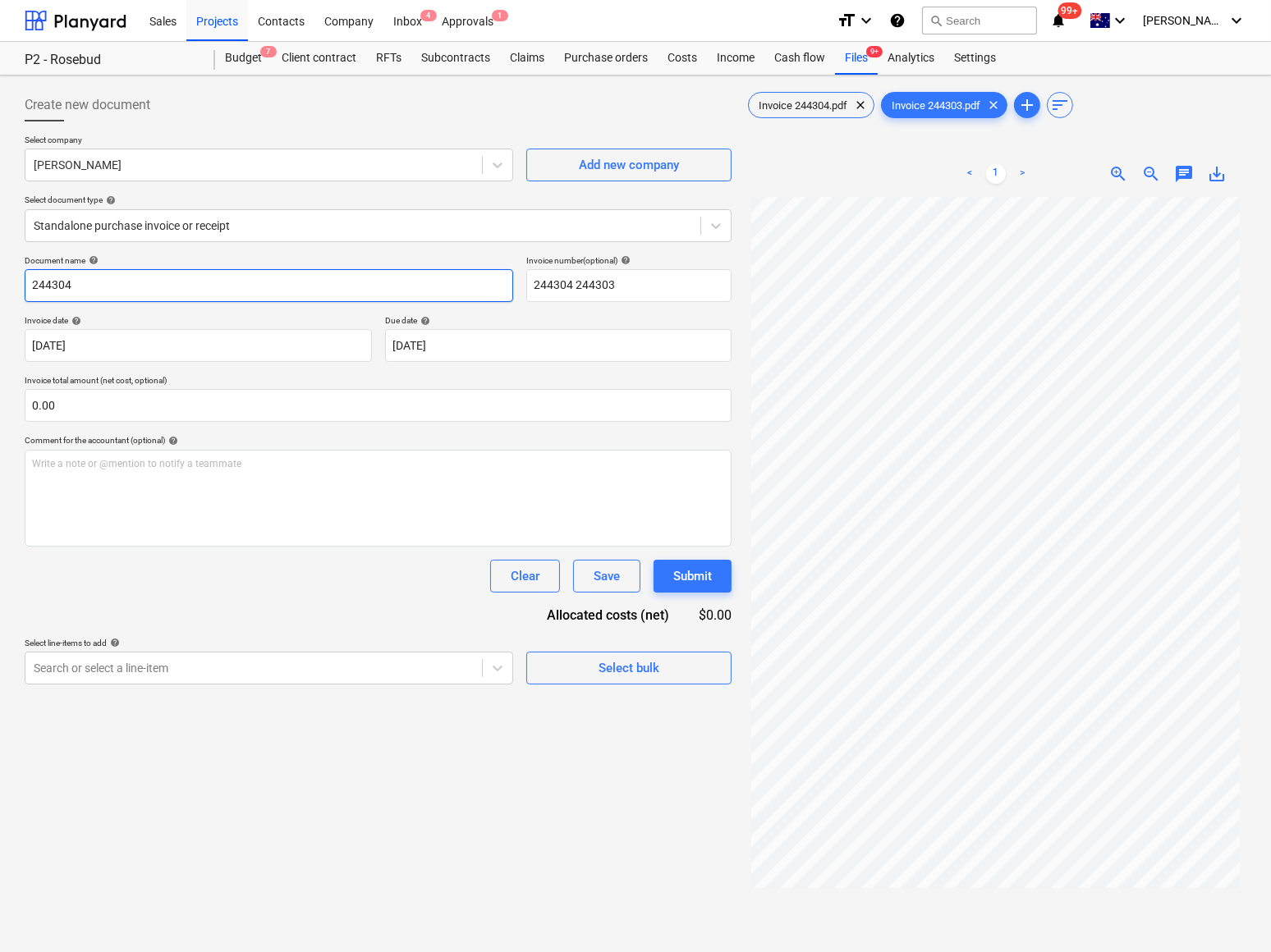
click at [118, 283] on input "244304" at bounding box center [269, 286] width 488 height 32
drag, startPoint x: 175, startPoint y: 288, endPoint x: -120, endPoint y: 267, distance: 295.7
click at [0, 267] on html "Sales Projects Contacts Company Inbox 4 Approvals 1 format_size keyboard_arrow_…" at bounding box center [636, 476] width 1271 height 952
paste input "244303"
type input "244304 244303"
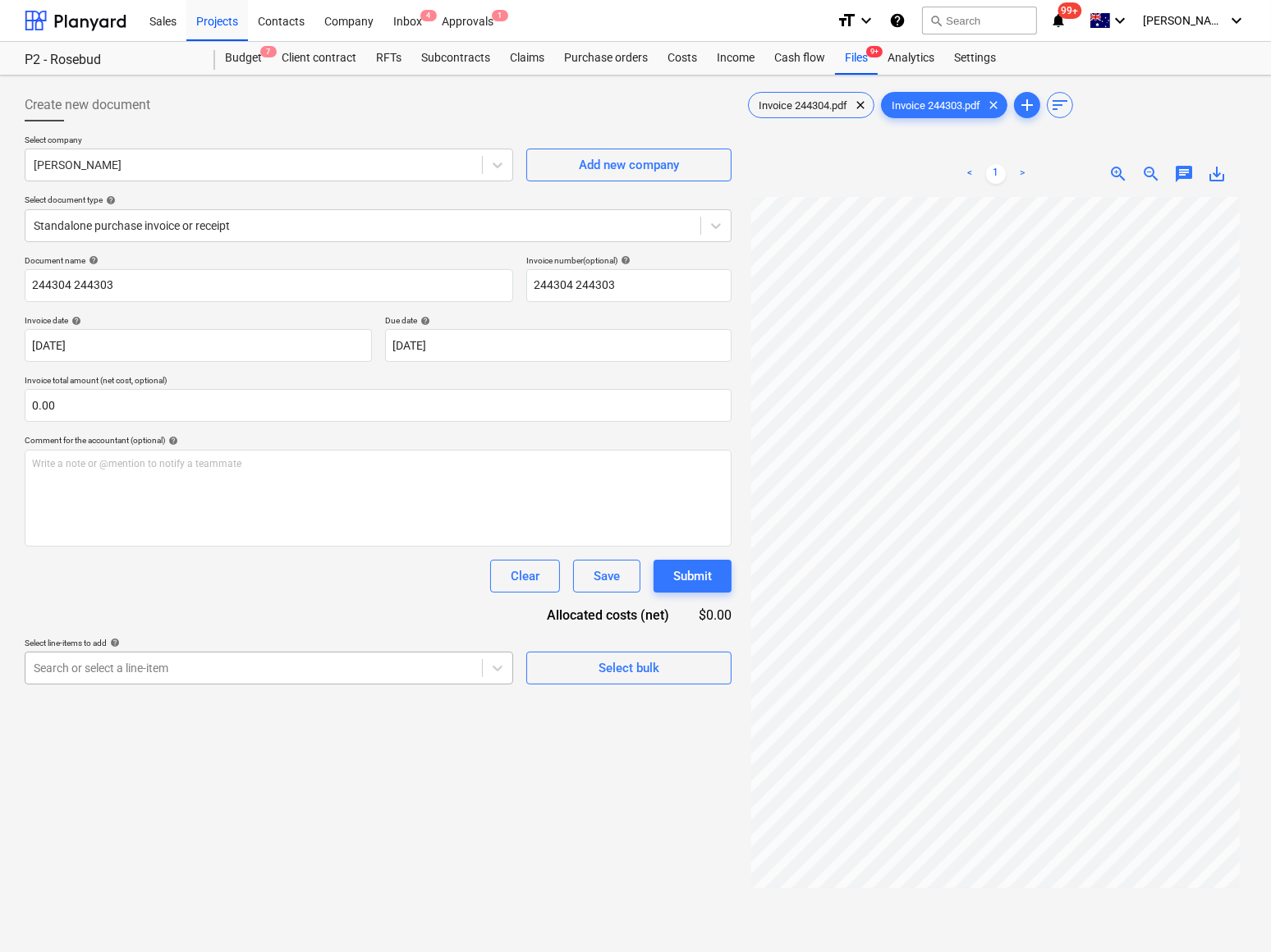
click at [91, 668] on div at bounding box center [253, 668] width 440 height 16
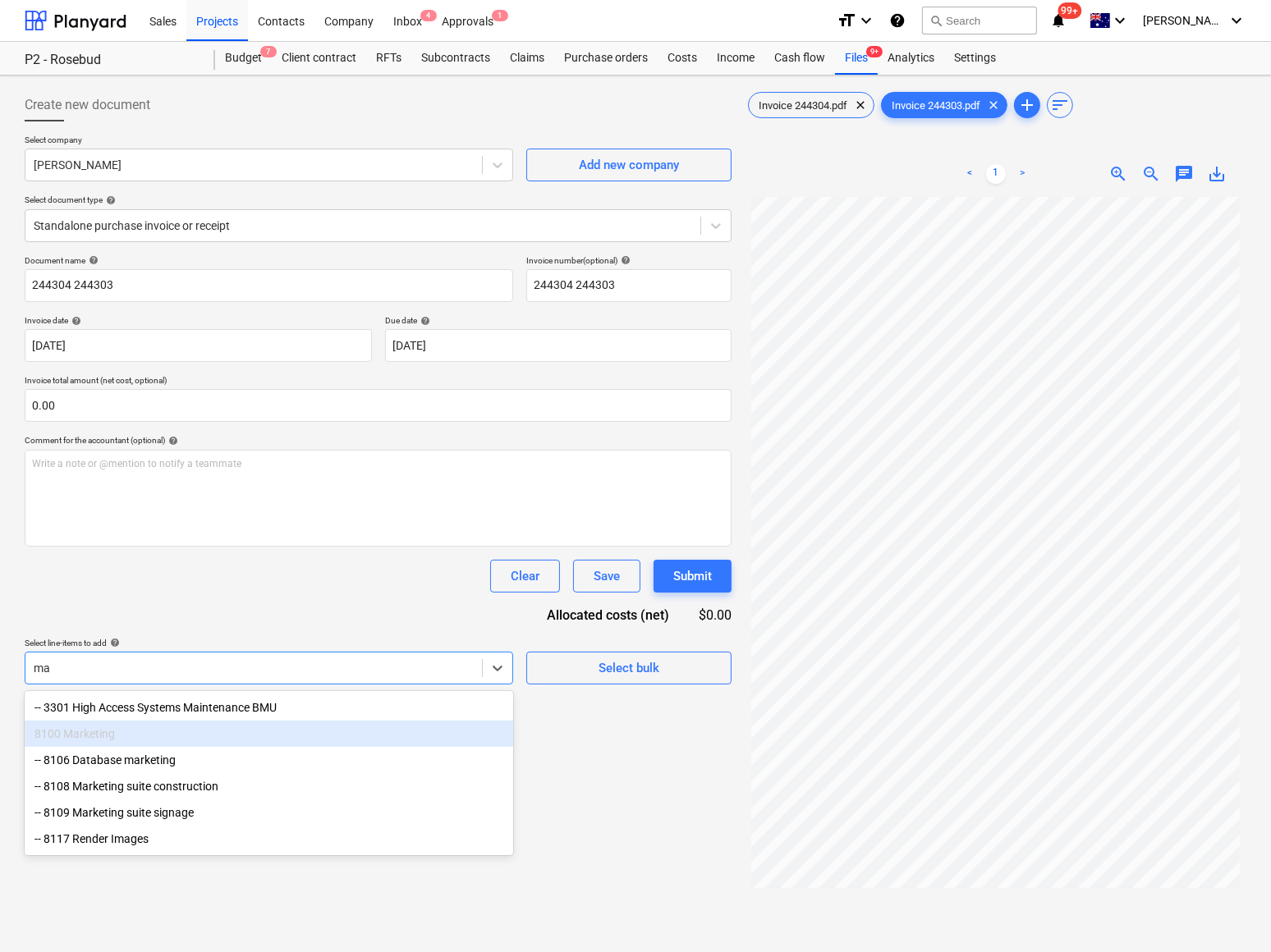
type input "m"
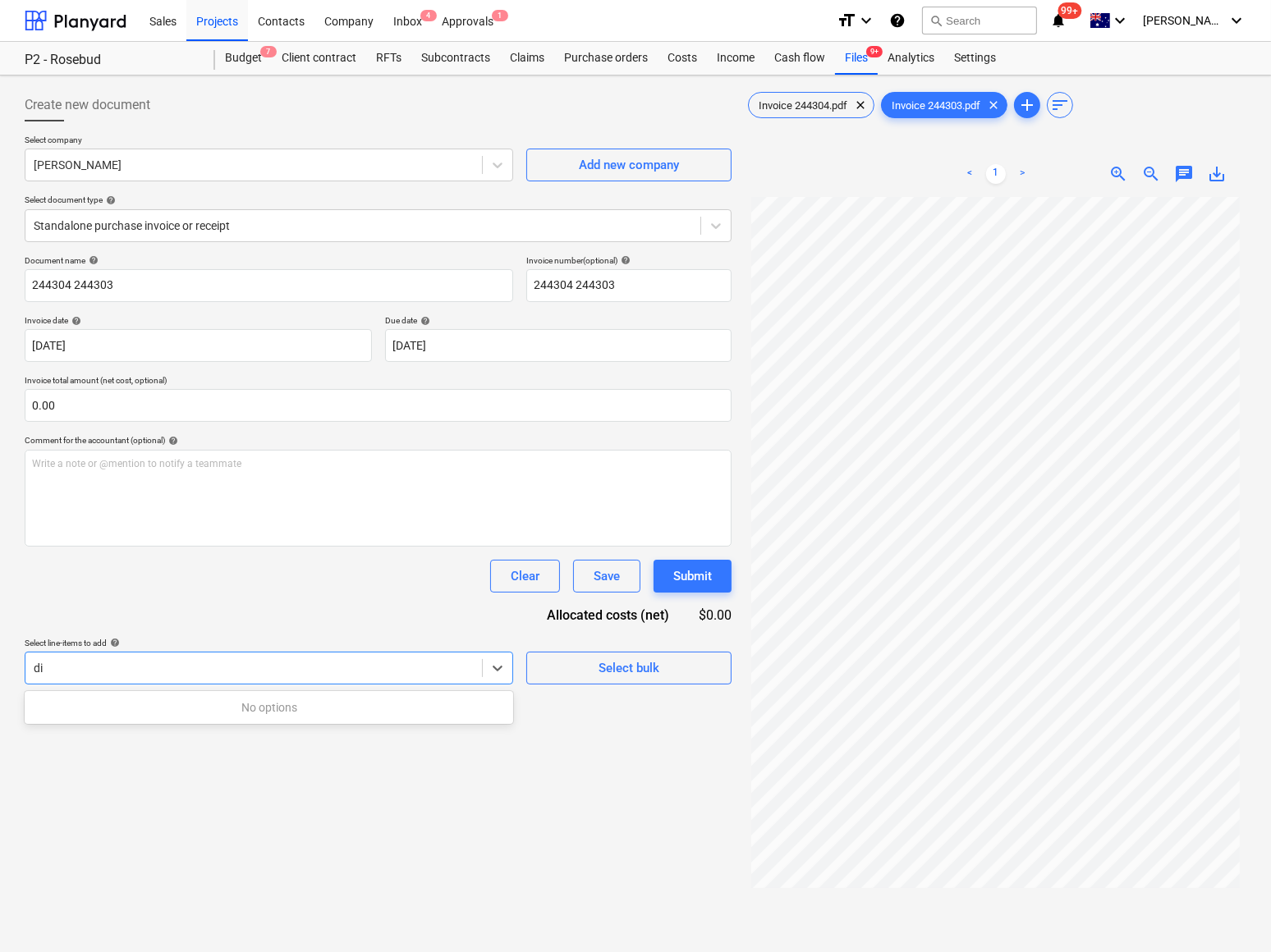
type input "d"
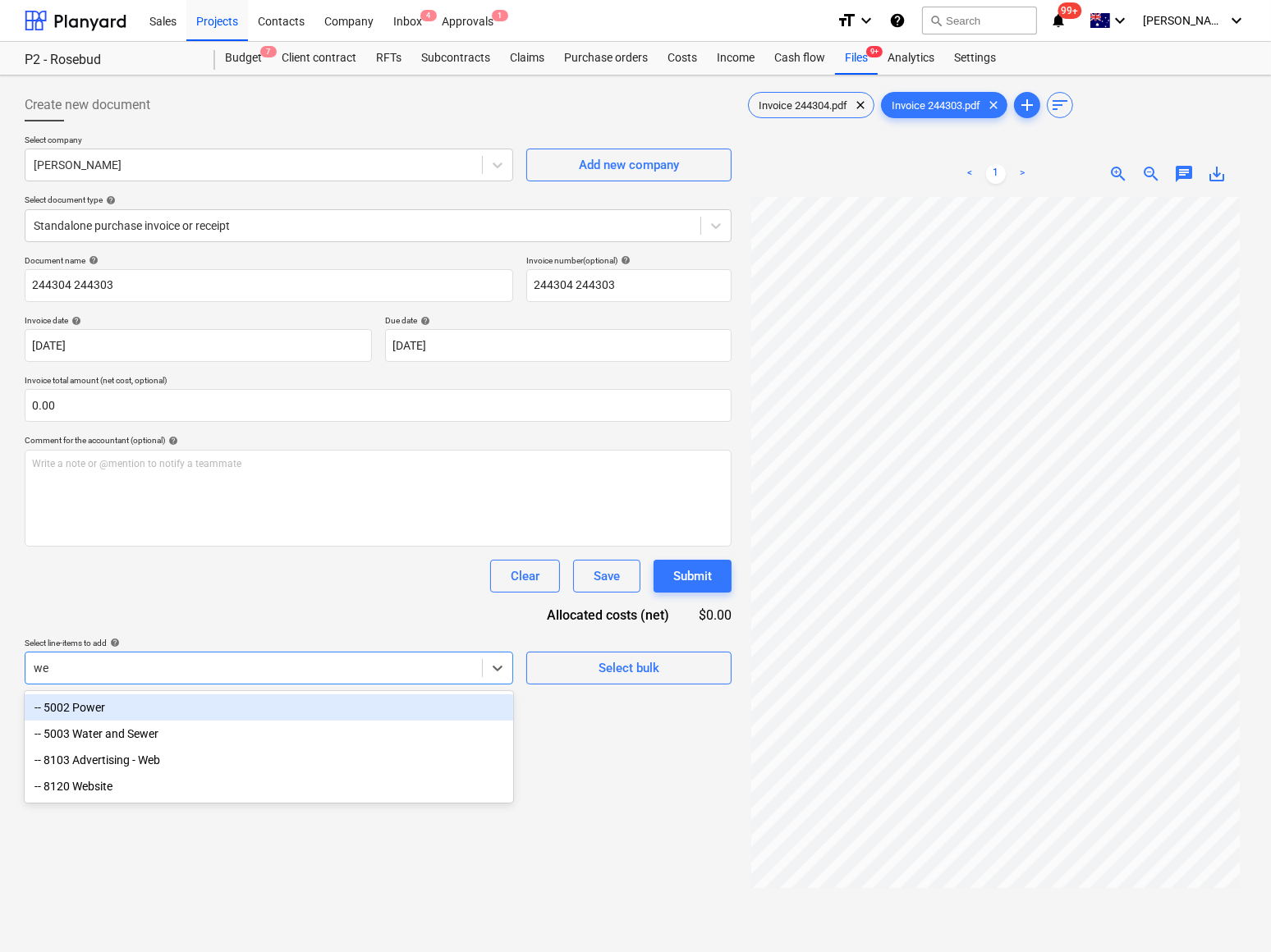
type input "web"
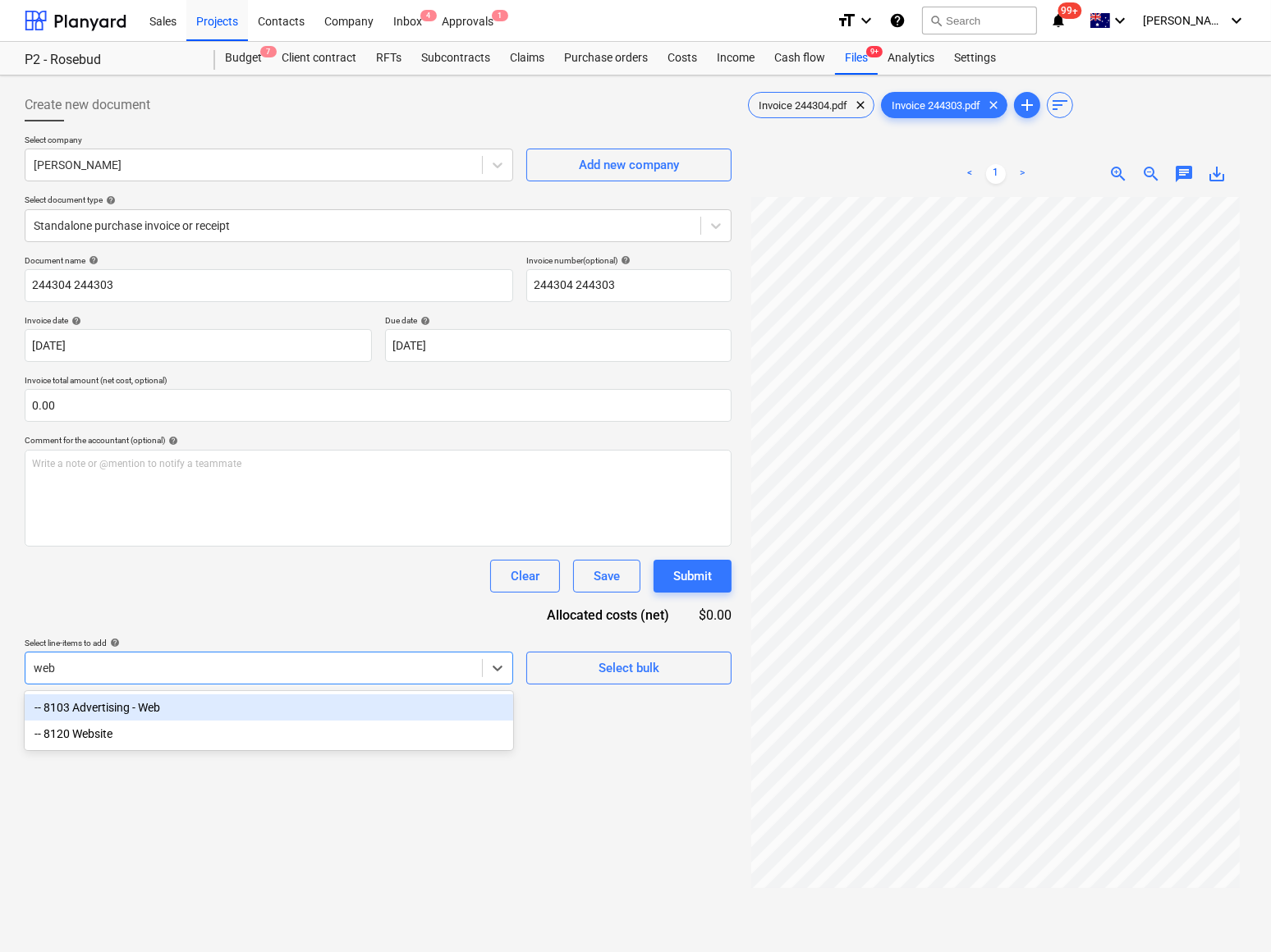
click at [107, 710] on div "-- 8103 Advertising - Web" at bounding box center [269, 707] width 488 height 26
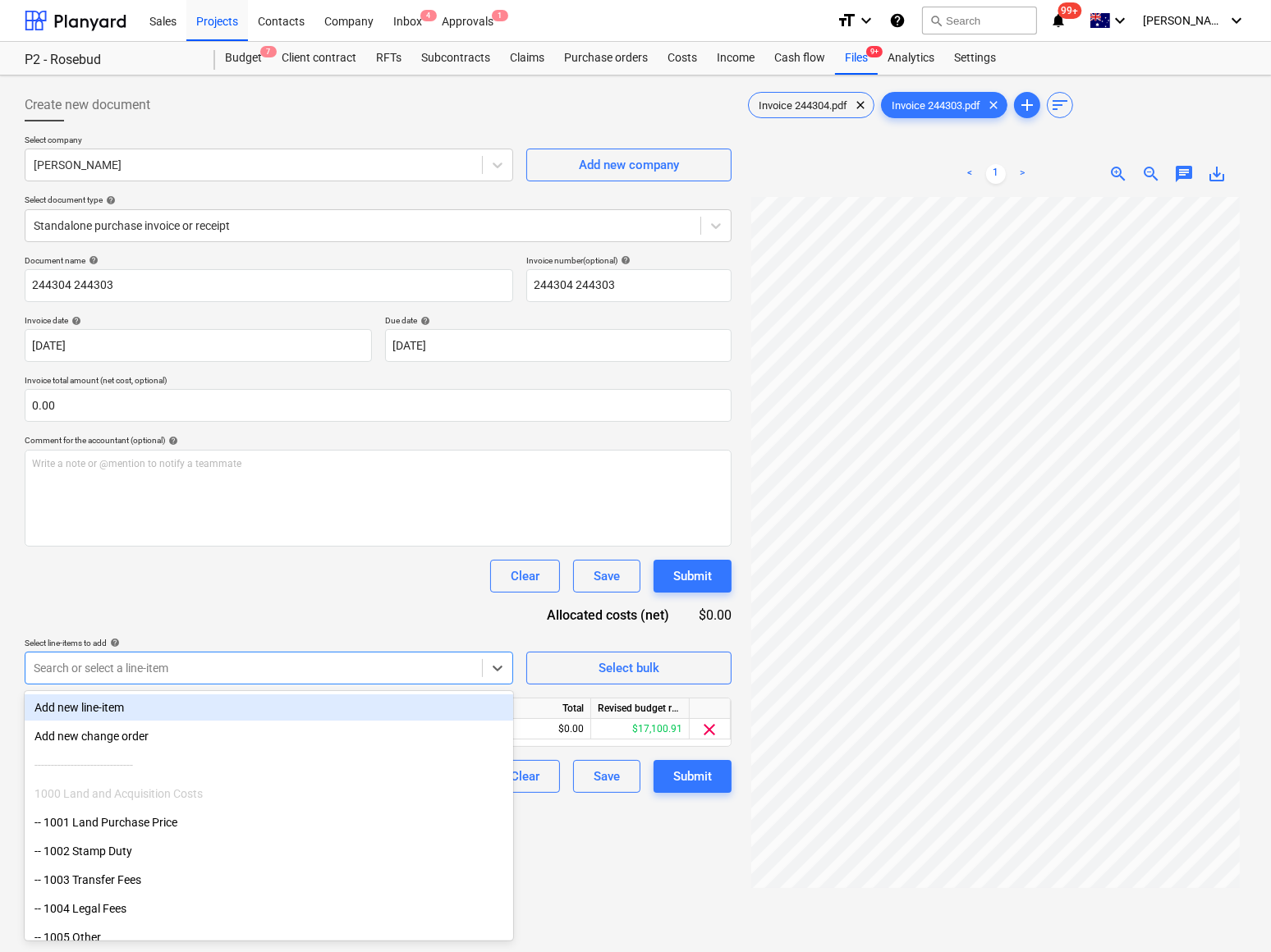
click at [361, 598] on div "Document name help 244304 244303 Invoice number (optional) help 244304 244303 I…" at bounding box center [378, 524] width 707 height 538
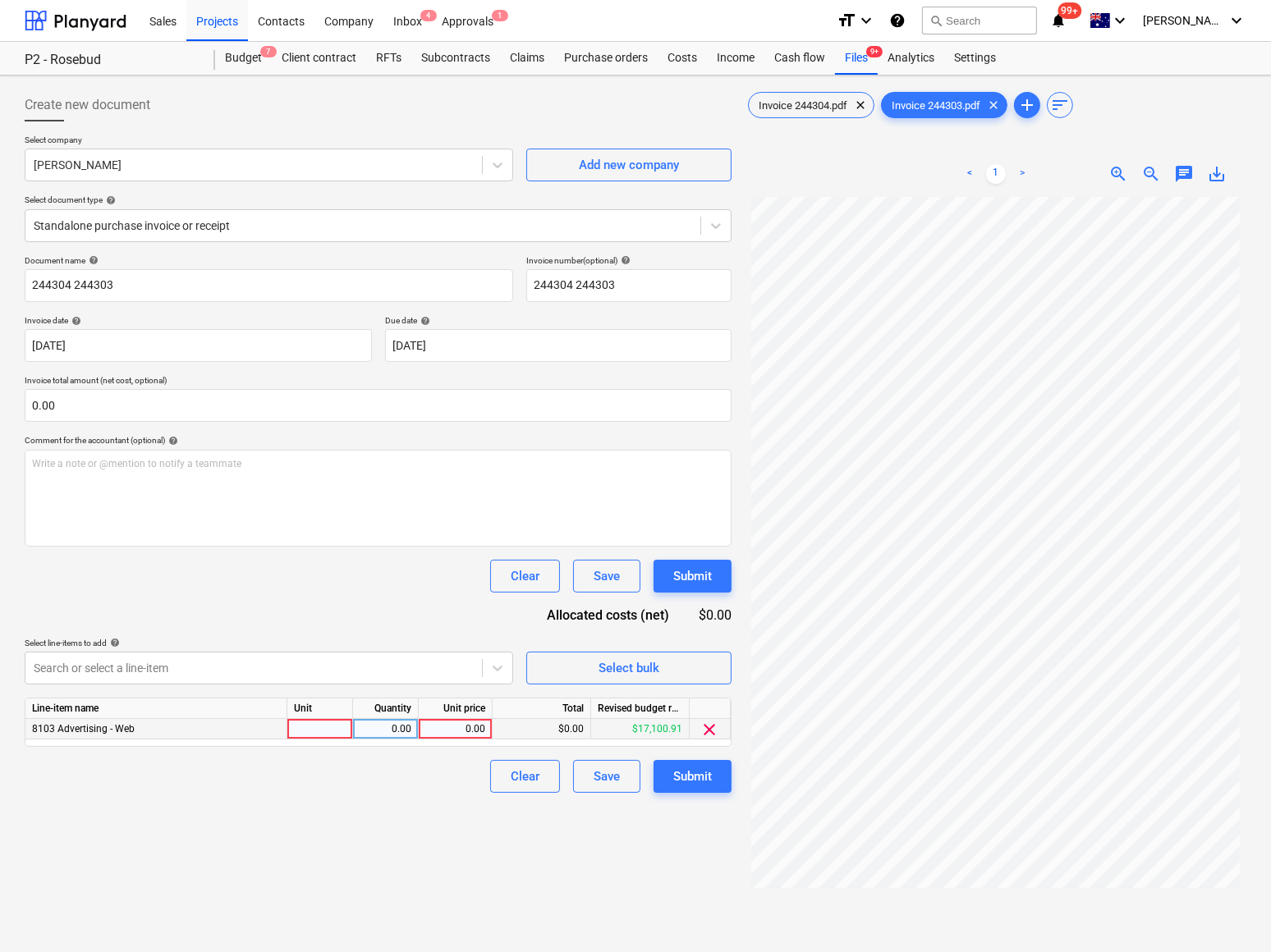
click at [324, 723] on div at bounding box center [320, 728] width 66 height 20
type input "Qty"
type input "5700"
click at [366, 836] on div "Create new document Select company [PERSON_NAME] Add new company Select documen…" at bounding box center [377, 595] width 720 height 1028
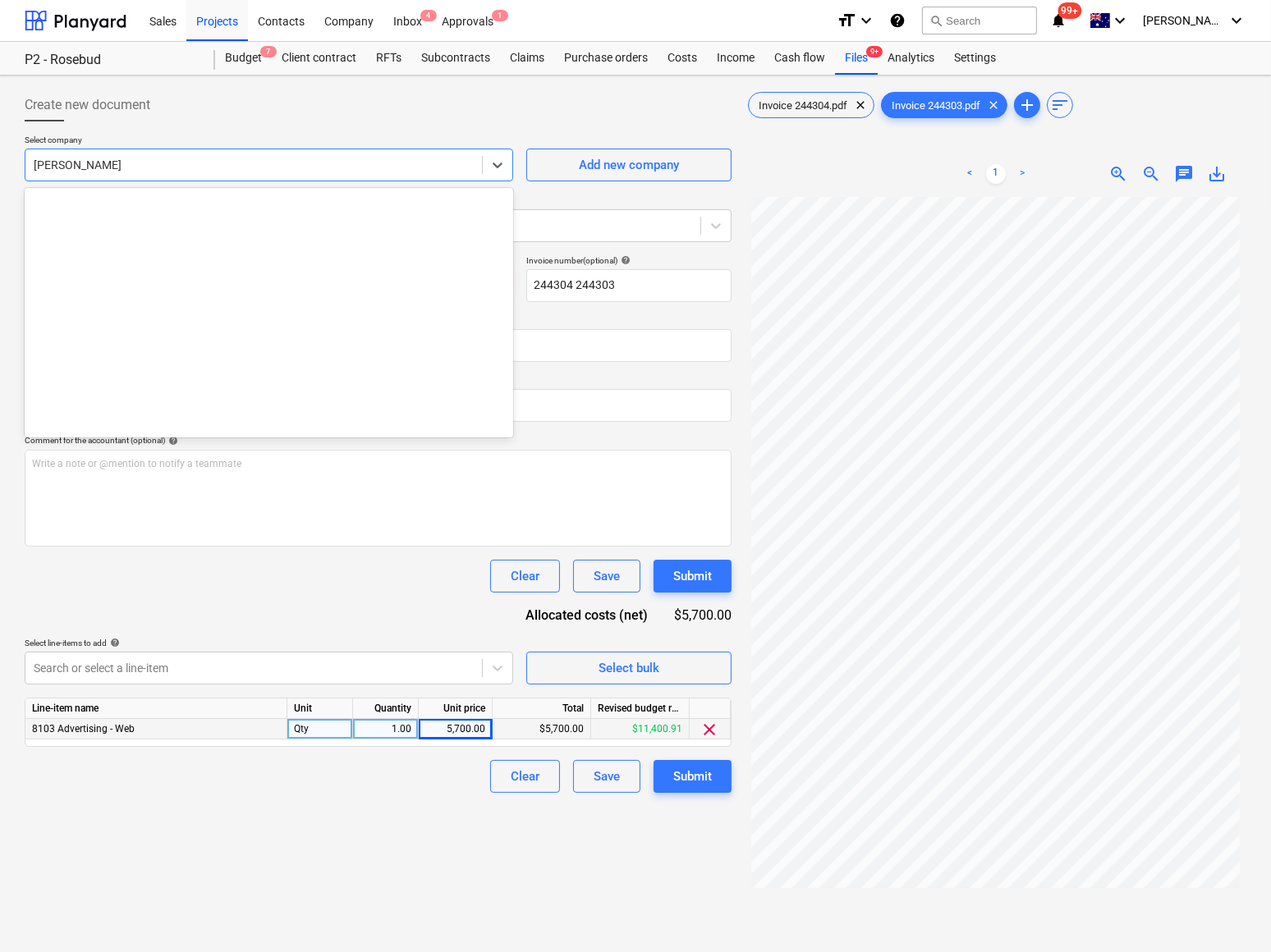
click at [137, 167] on div at bounding box center [253, 164] width 440 height 16
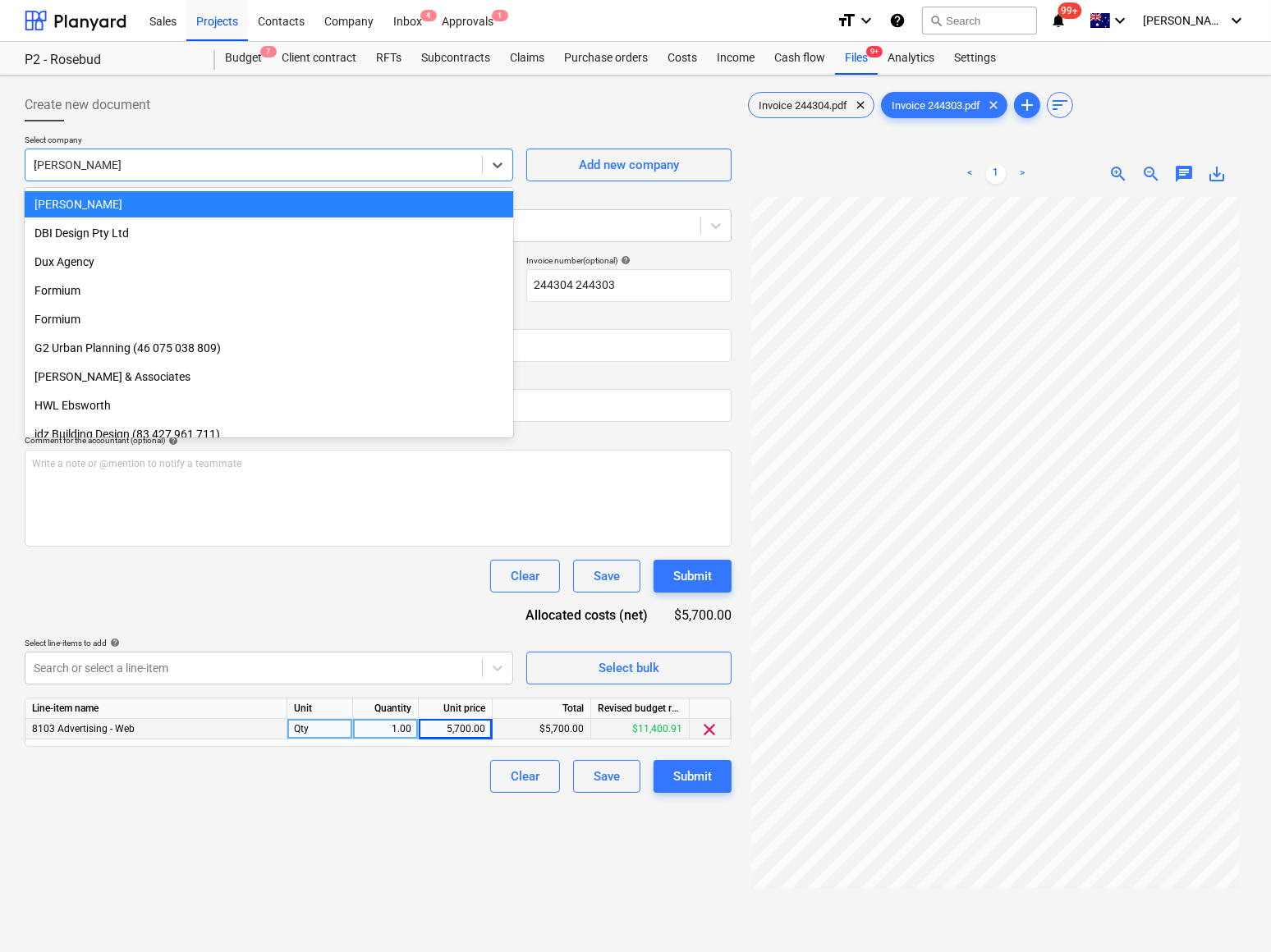
scroll to position [644, 0]
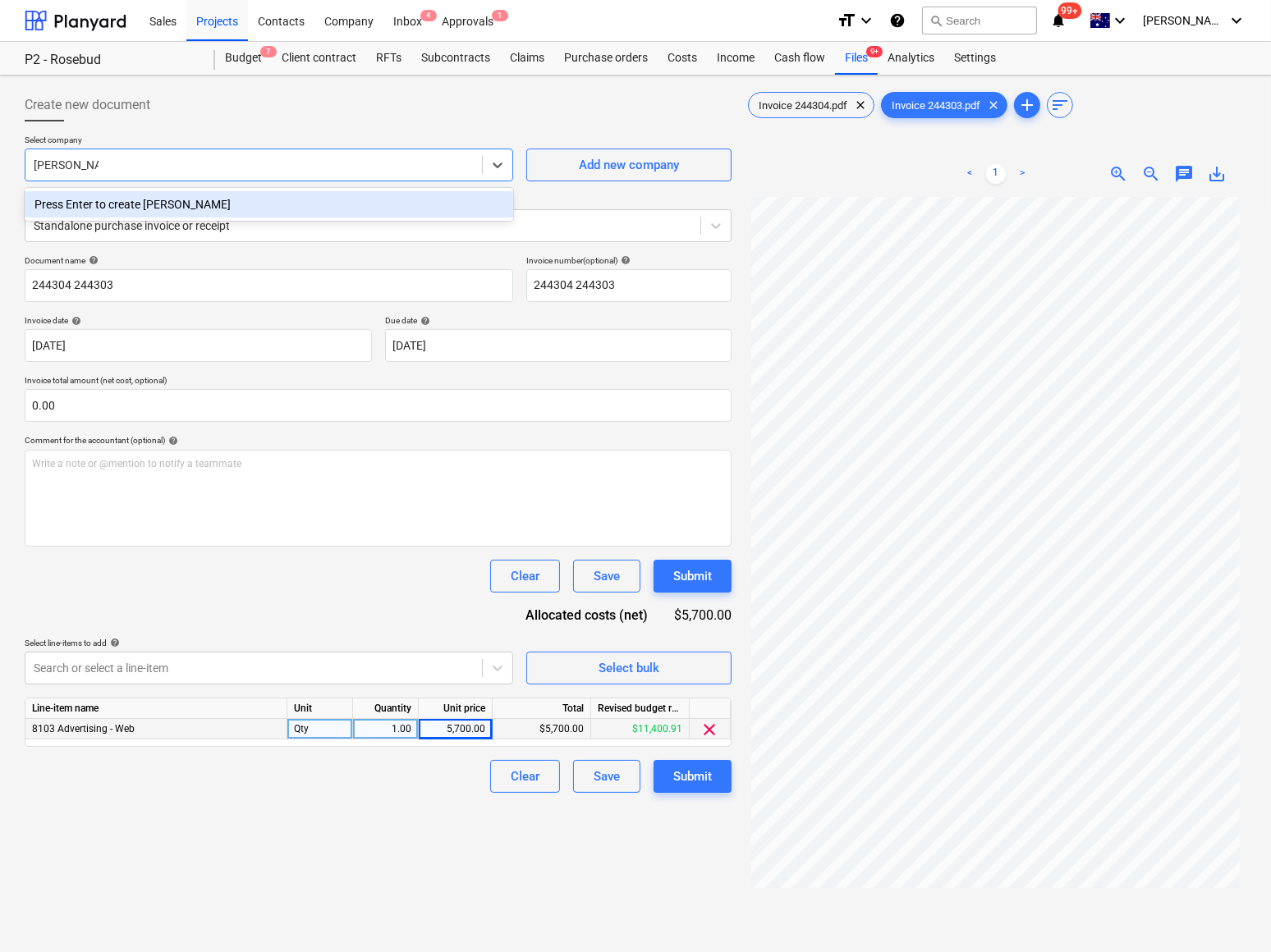
type input "[PERSON_NAME]"
click at [176, 212] on div "Press Enter to create [PERSON_NAME]" at bounding box center [269, 204] width 488 height 26
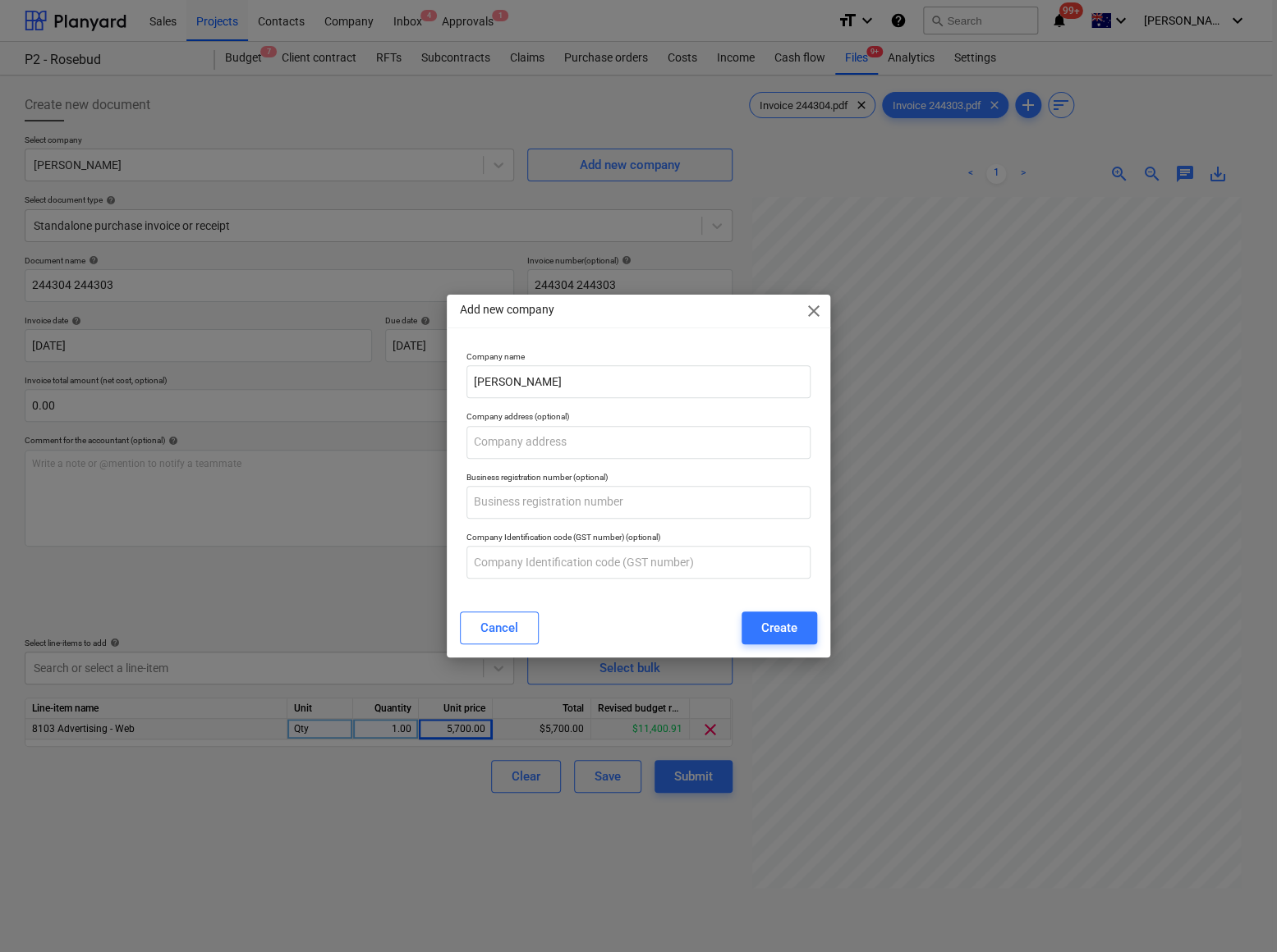
click at [790, 633] on div "Create" at bounding box center [779, 628] width 36 height 21
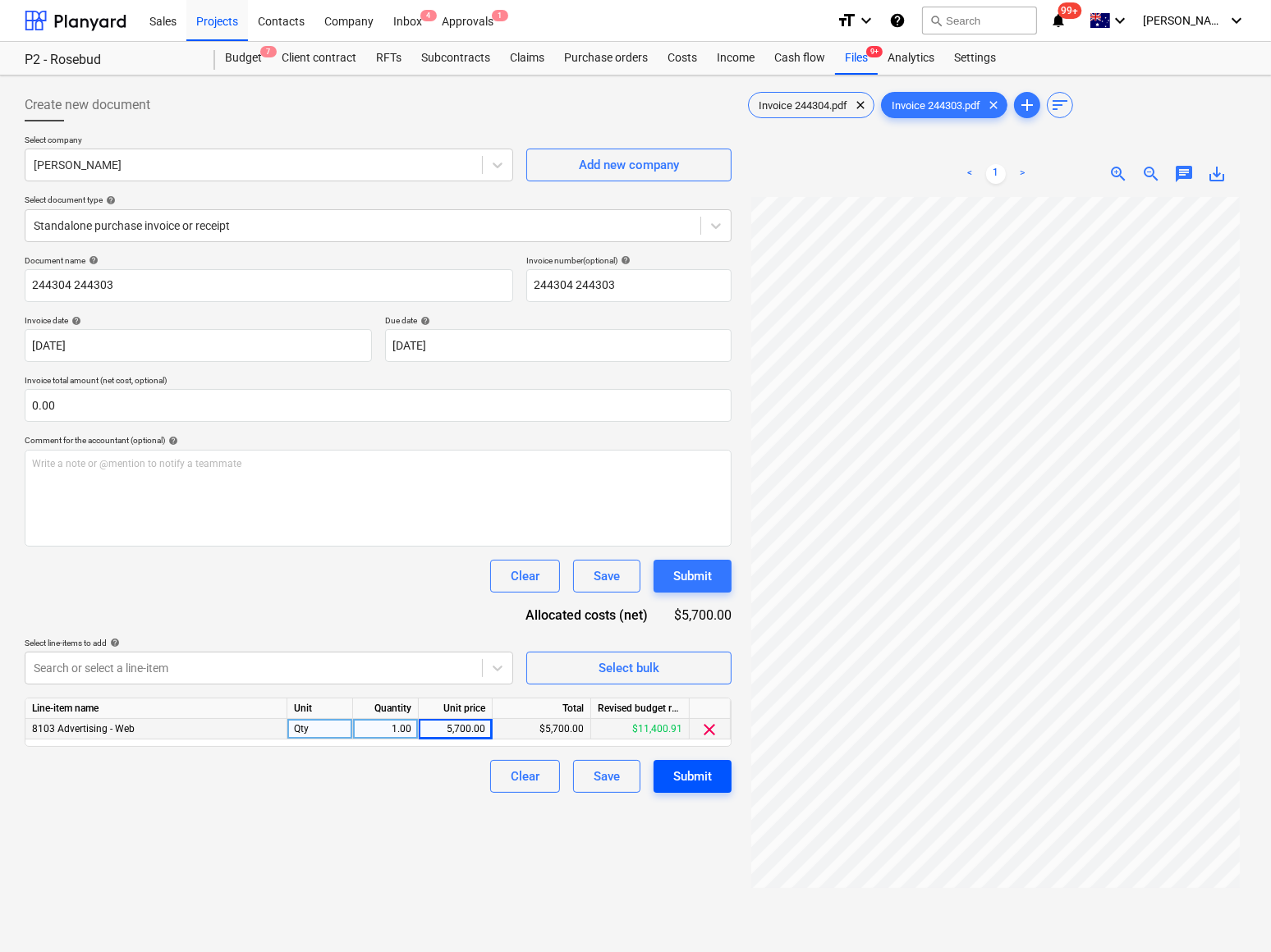
click at [705, 780] on div "Submit" at bounding box center [692, 776] width 38 height 21
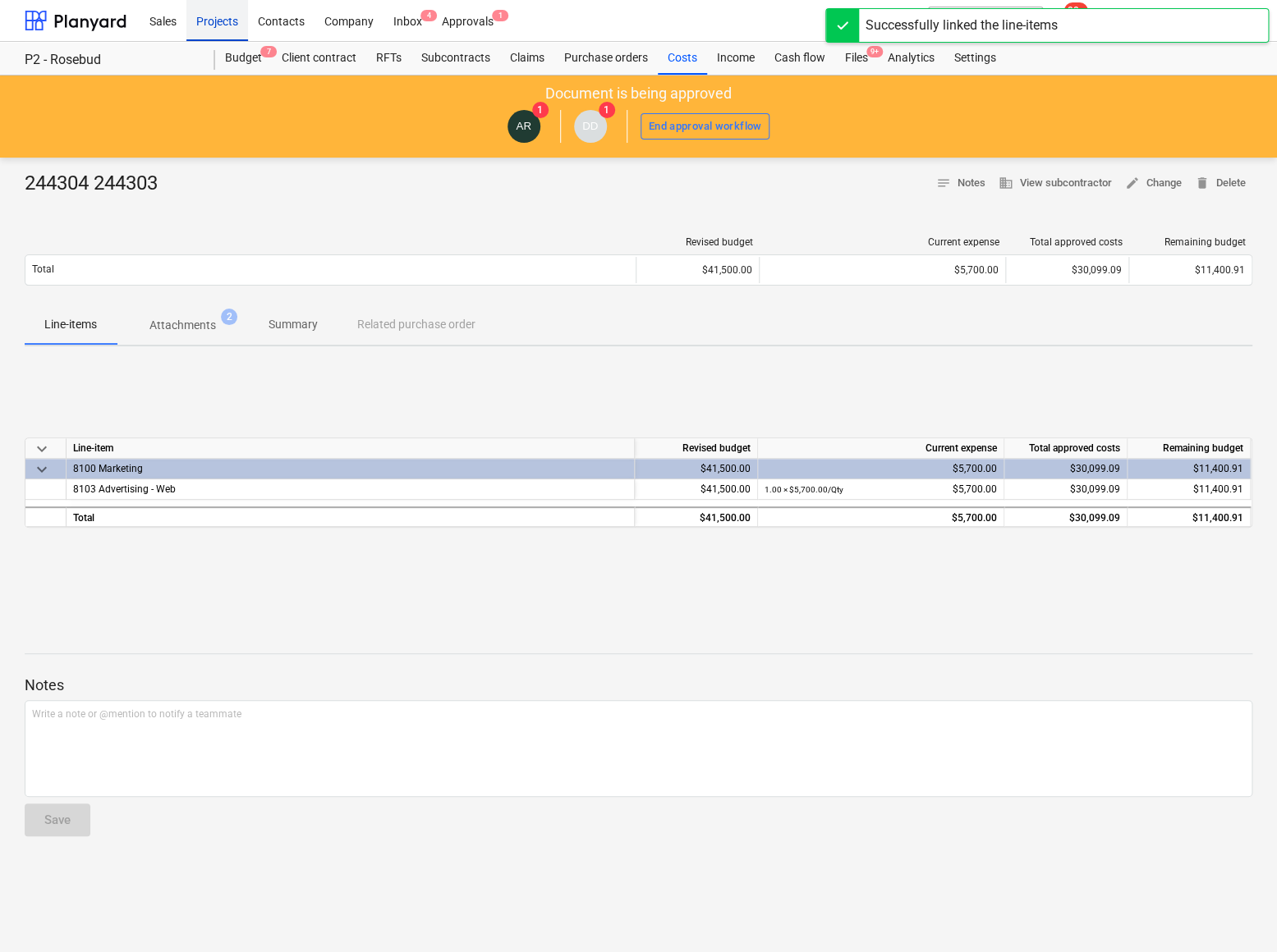
click at [210, 30] on div "Projects" at bounding box center [217, 20] width 61 height 42
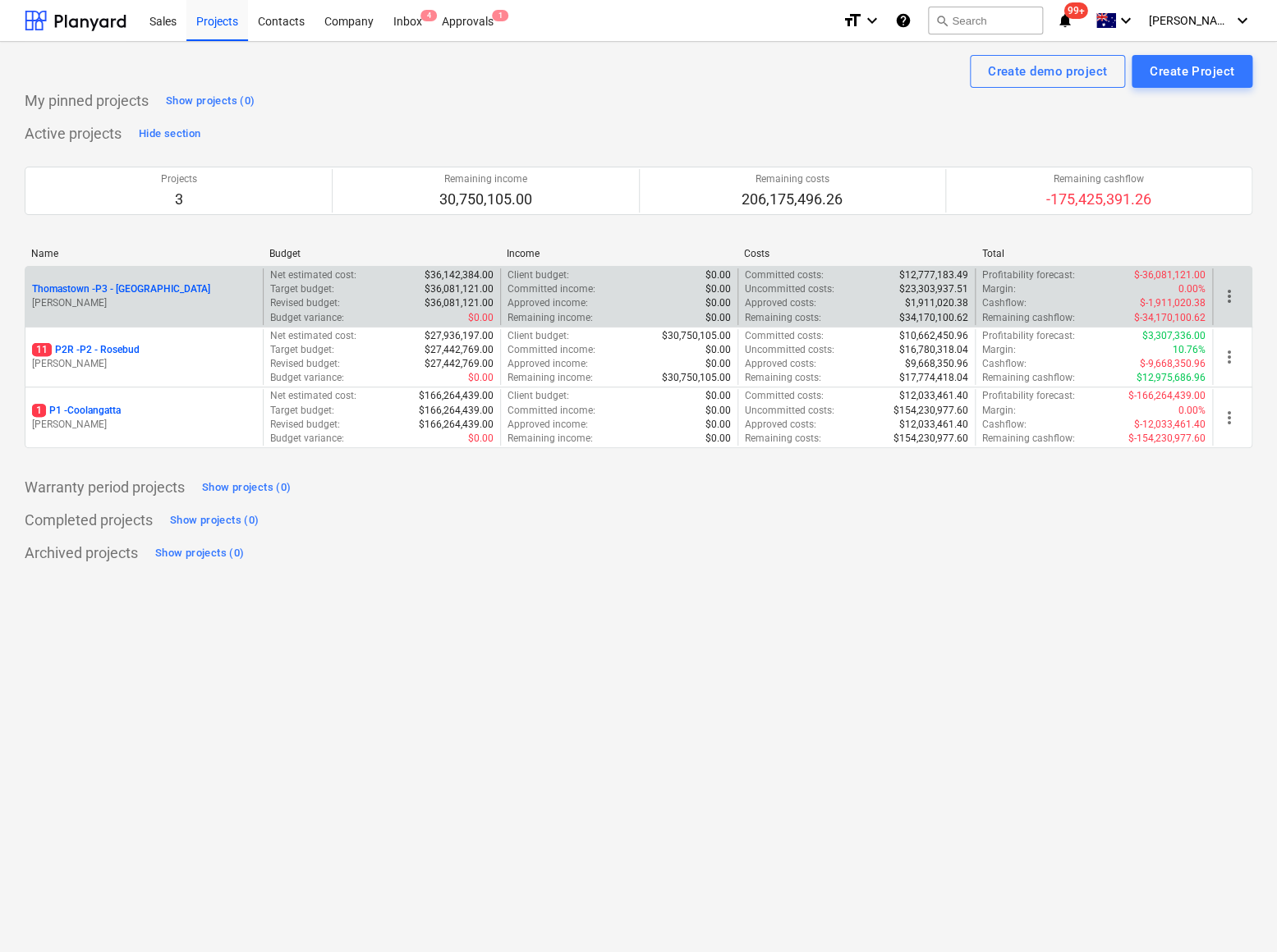
click at [132, 285] on p "Thomastown - P3 - [GEOGRAPHIC_DATA]" at bounding box center [121, 289] width 178 height 14
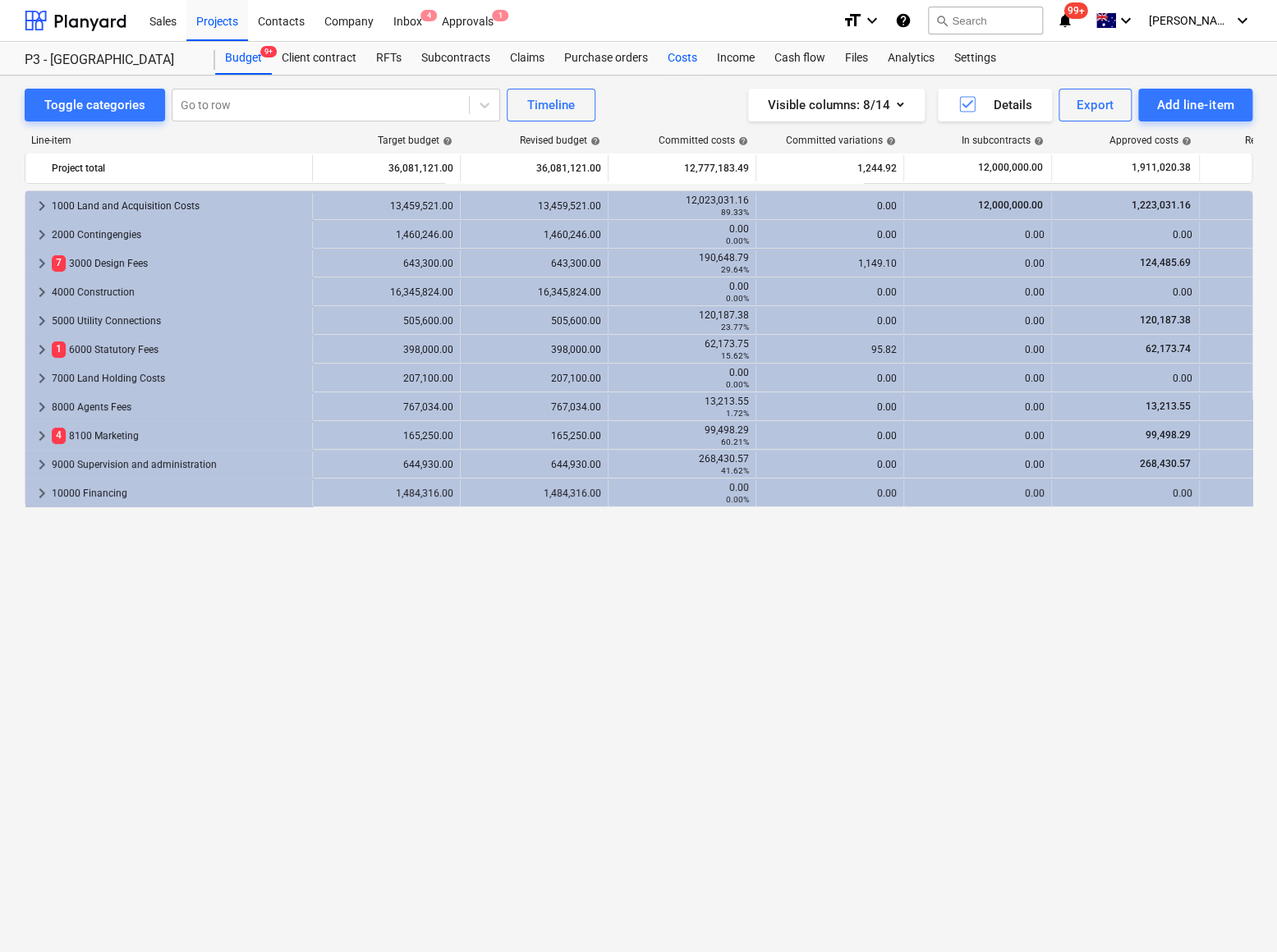
click at [684, 55] on div "Costs" at bounding box center [682, 58] width 50 height 32
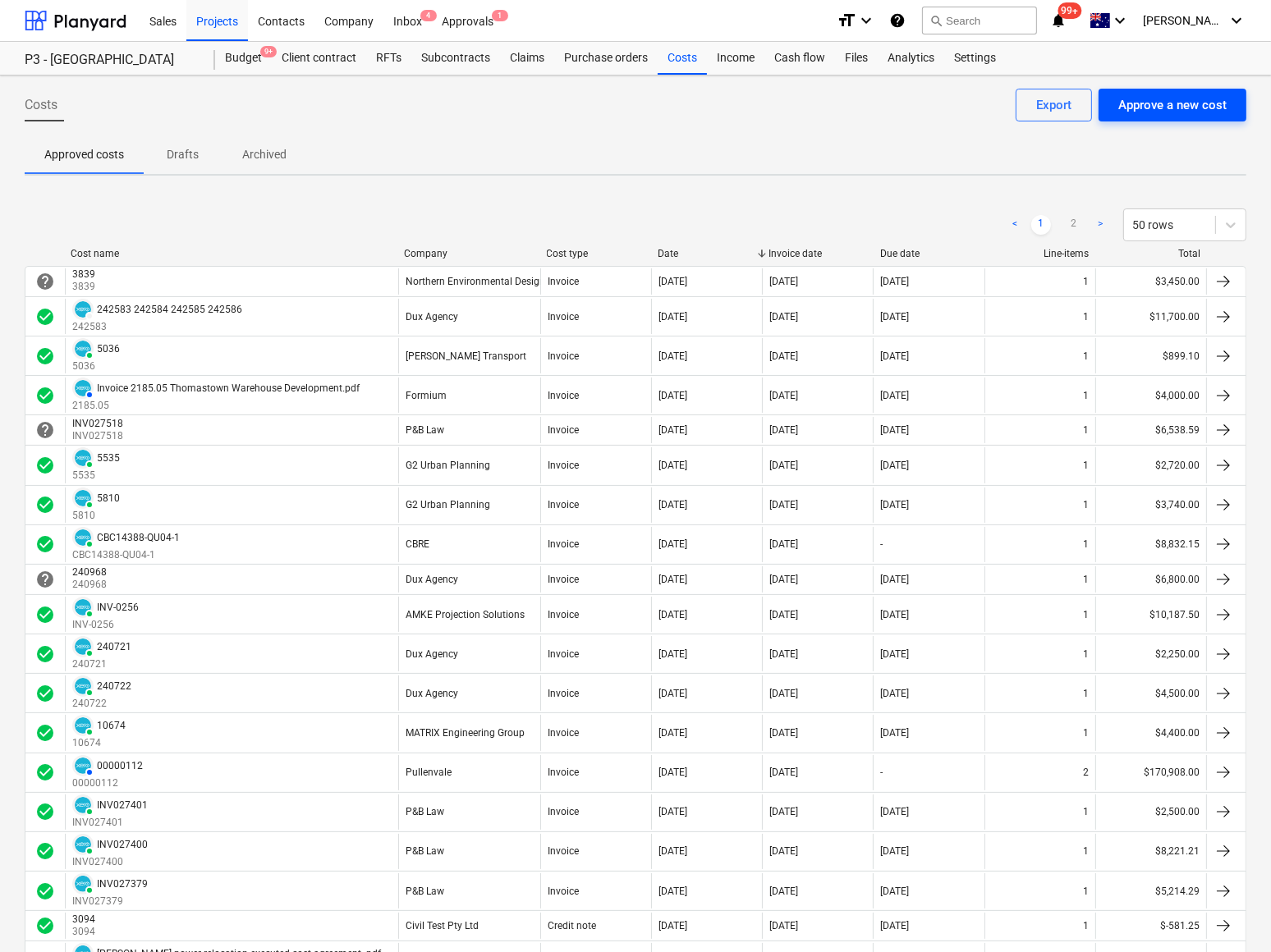
click at [1151, 116] on button "Approve a new cost" at bounding box center [1172, 105] width 148 height 32
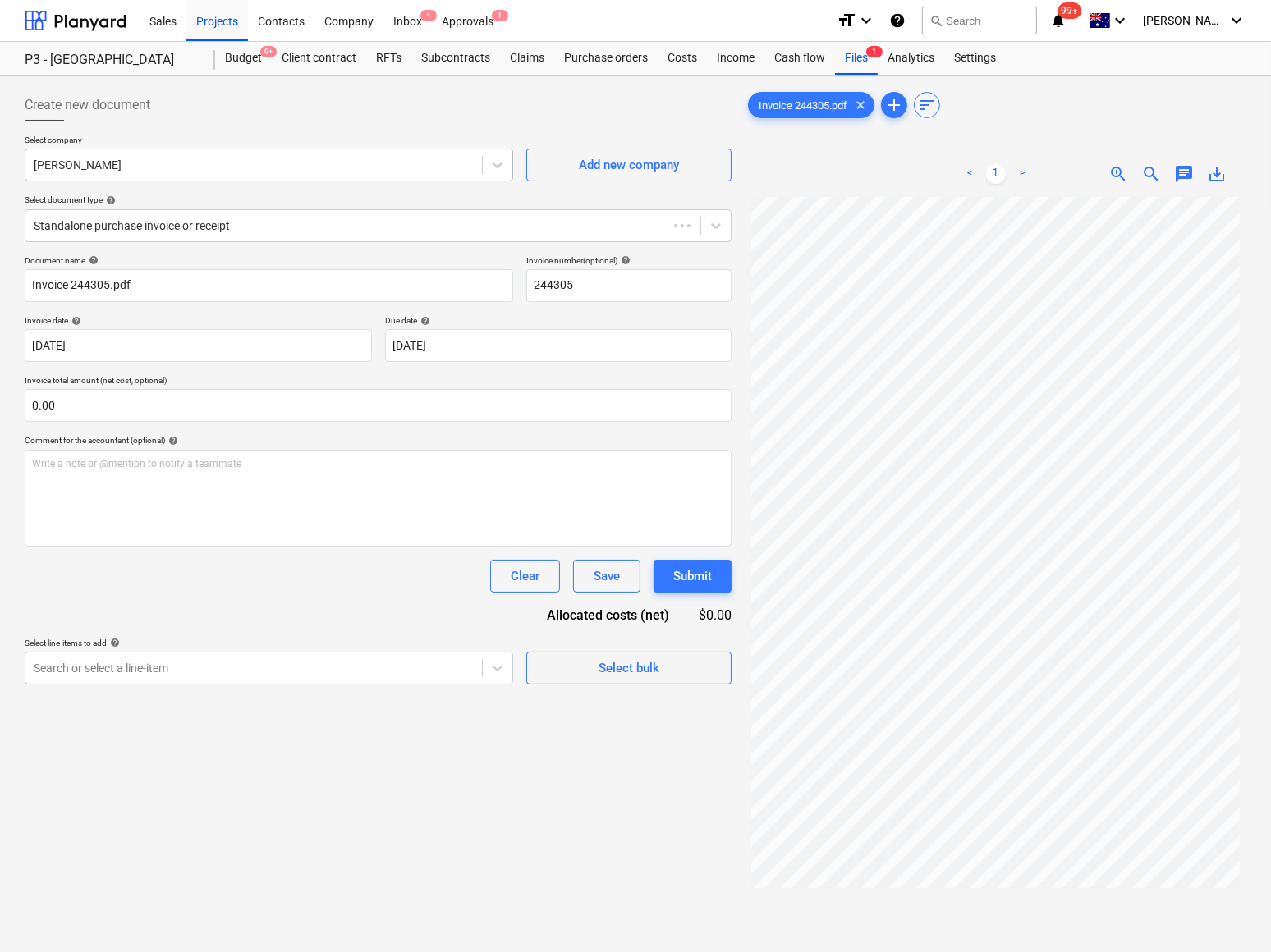
type input "244305"
type input "[DATE]"
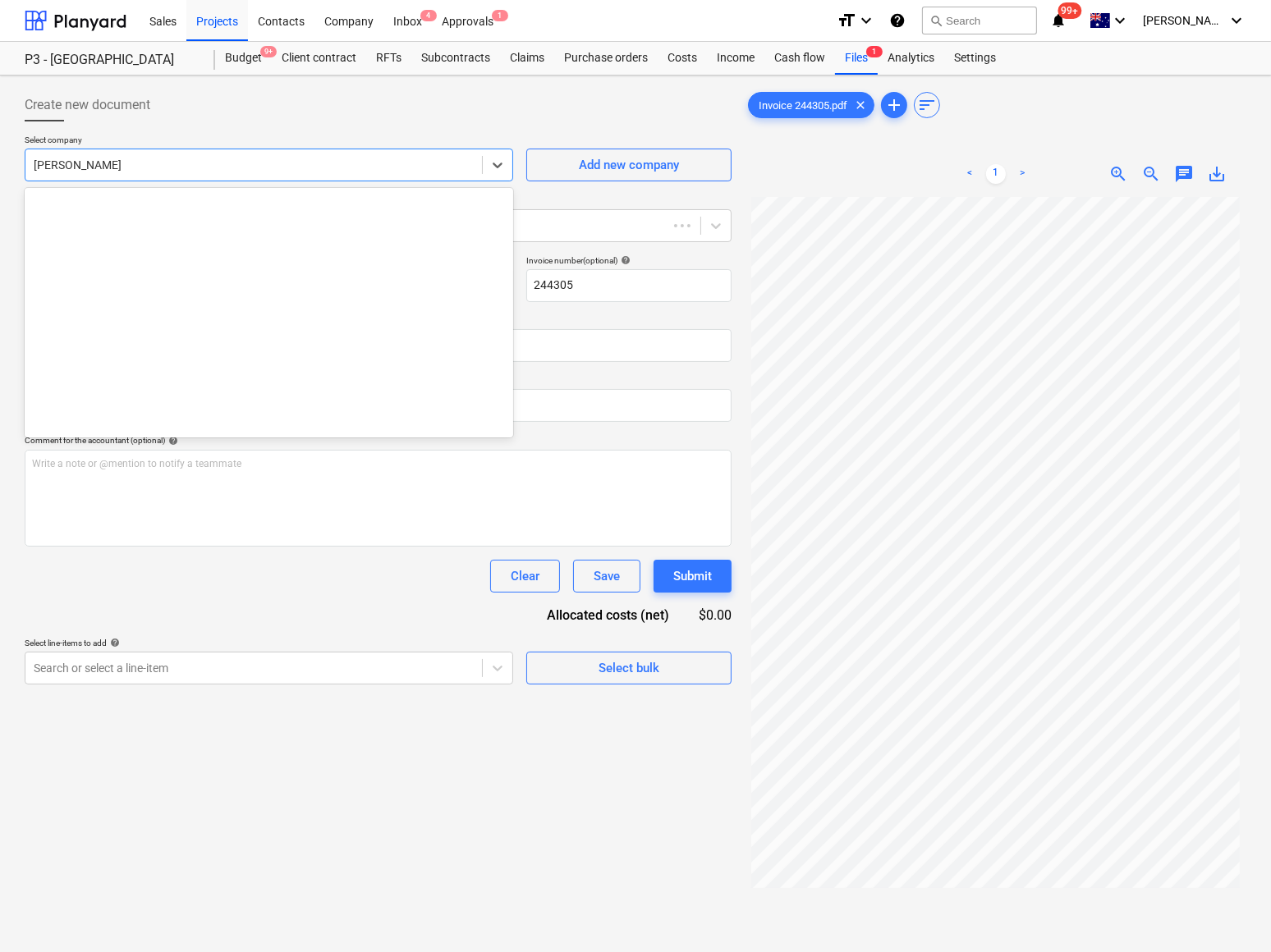
click at [79, 163] on div at bounding box center [253, 164] width 440 height 16
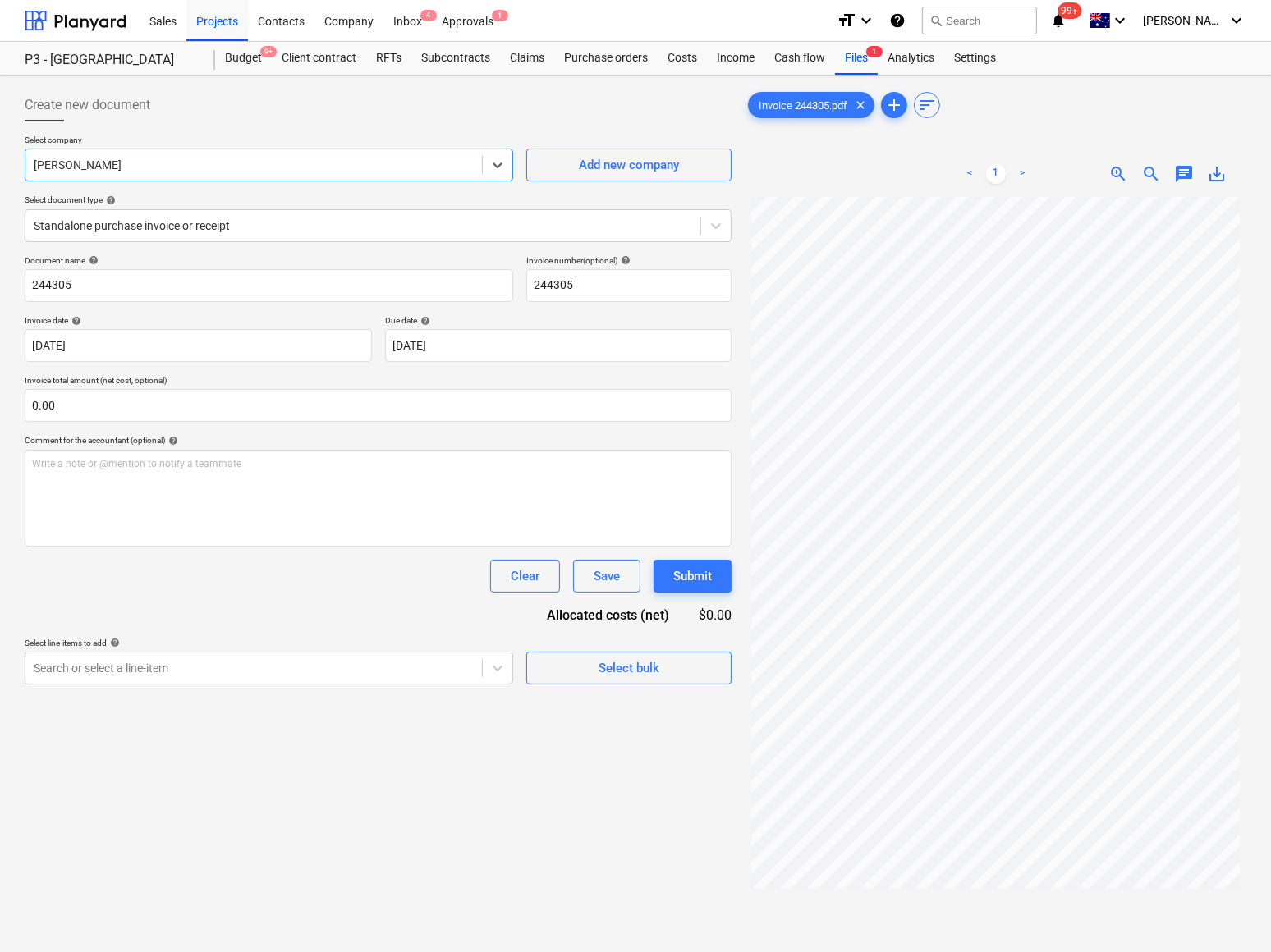
drag, startPoint x: 172, startPoint y: 170, endPoint x: 0, endPoint y: 160, distance: 172.3
click at [0, 160] on html "Sales Projects Contacts Company Inbox 4 Approvals 1 format_size keyboard_arrow_…" at bounding box center [636, 476] width 1271 height 952
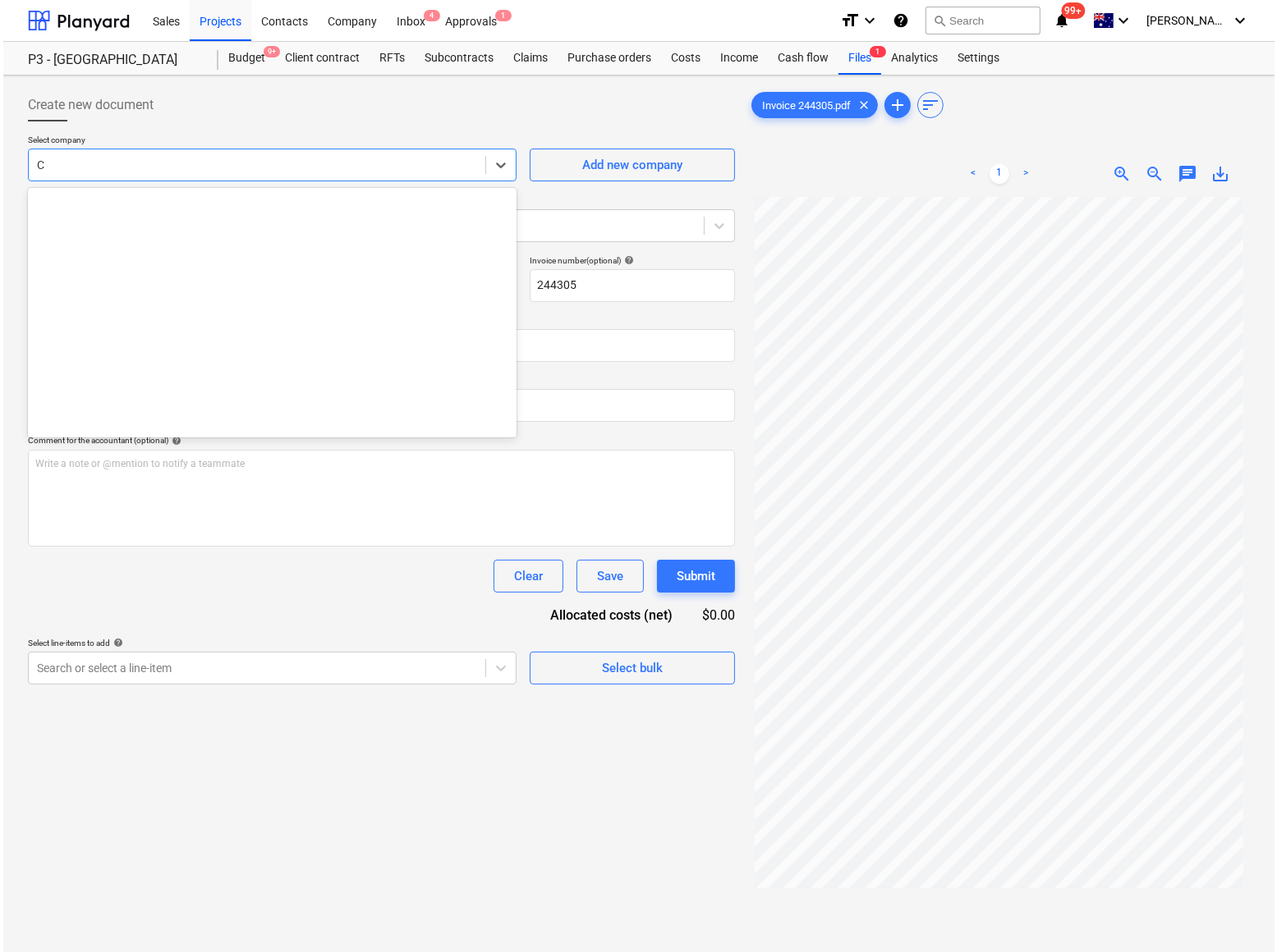
scroll to position [673, 0]
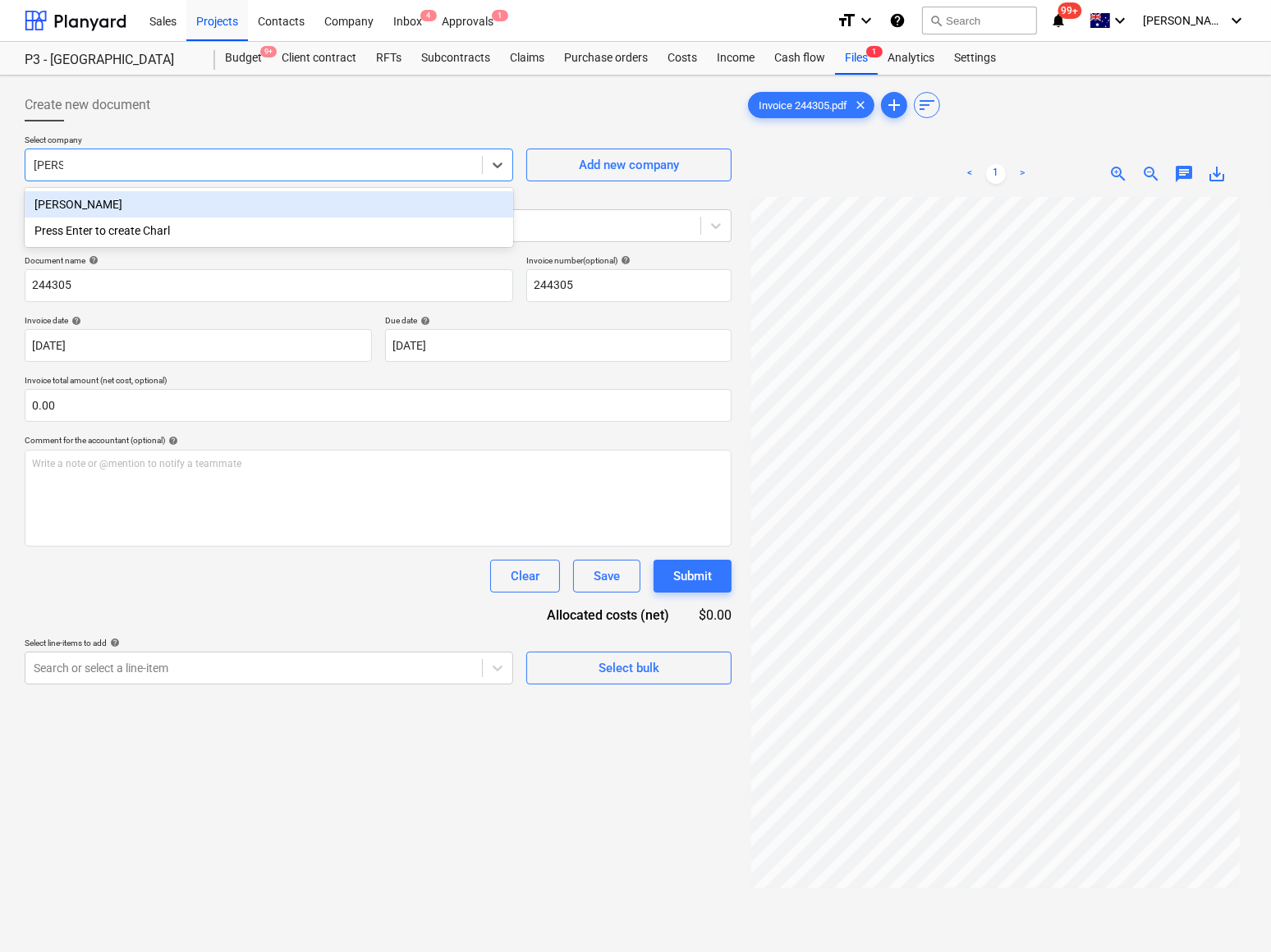
type input "[PERSON_NAME]"
click at [90, 201] on div "[PERSON_NAME]" at bounding box center [269, 204] width 488 height 26
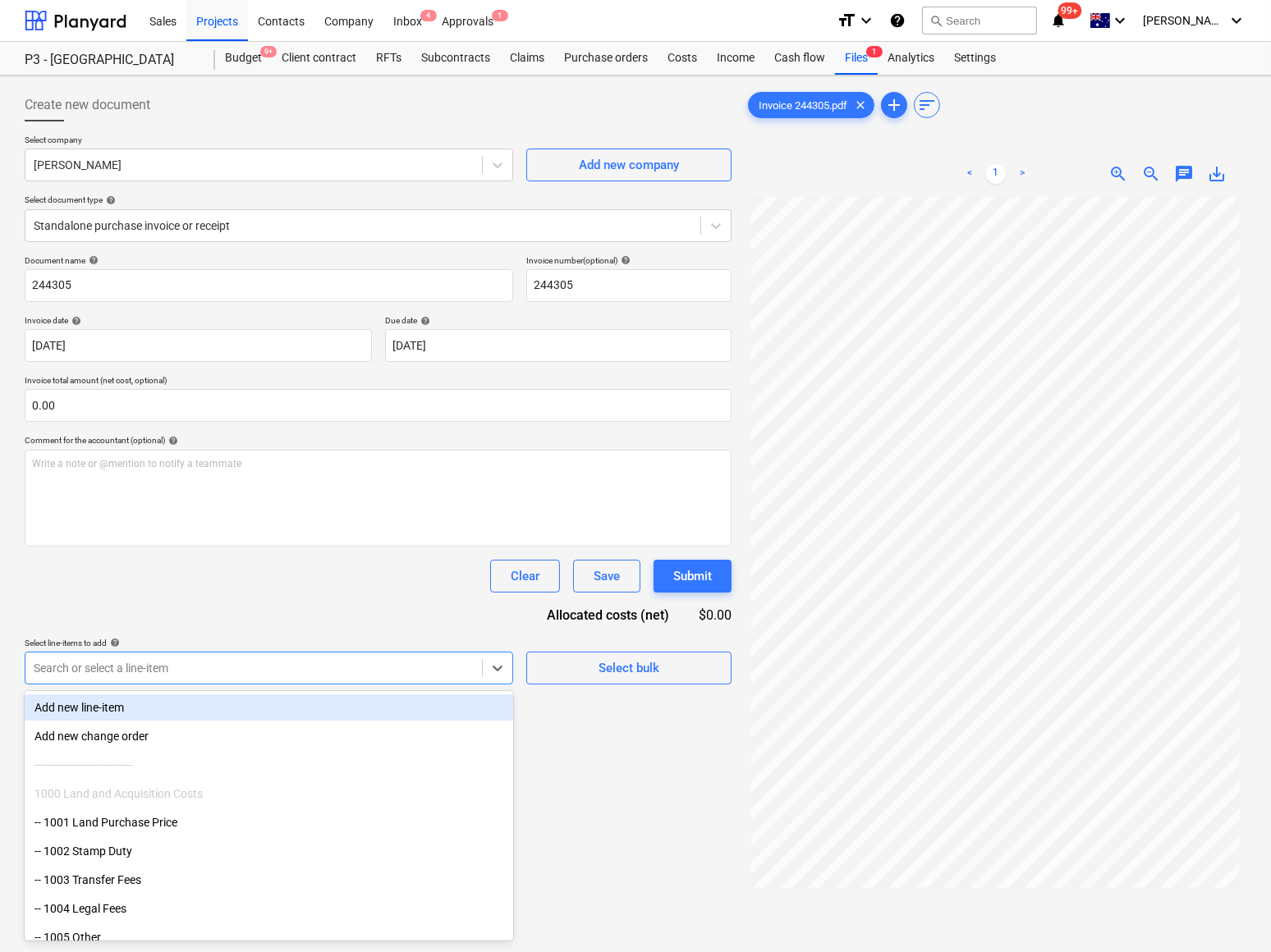
click at [230, 668] on div at bounding box center [253, 668] width 440 height 16
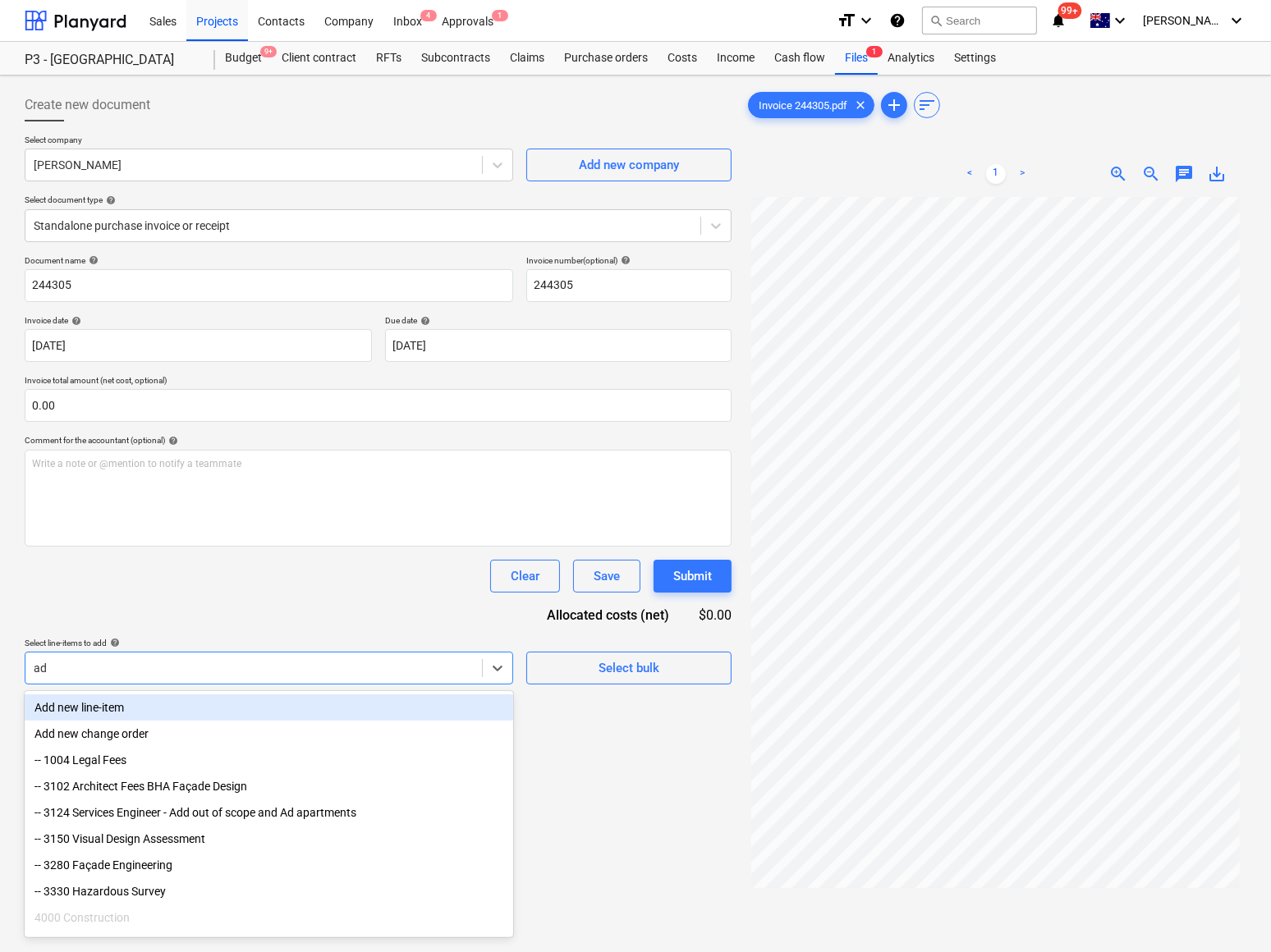
type input "adv"
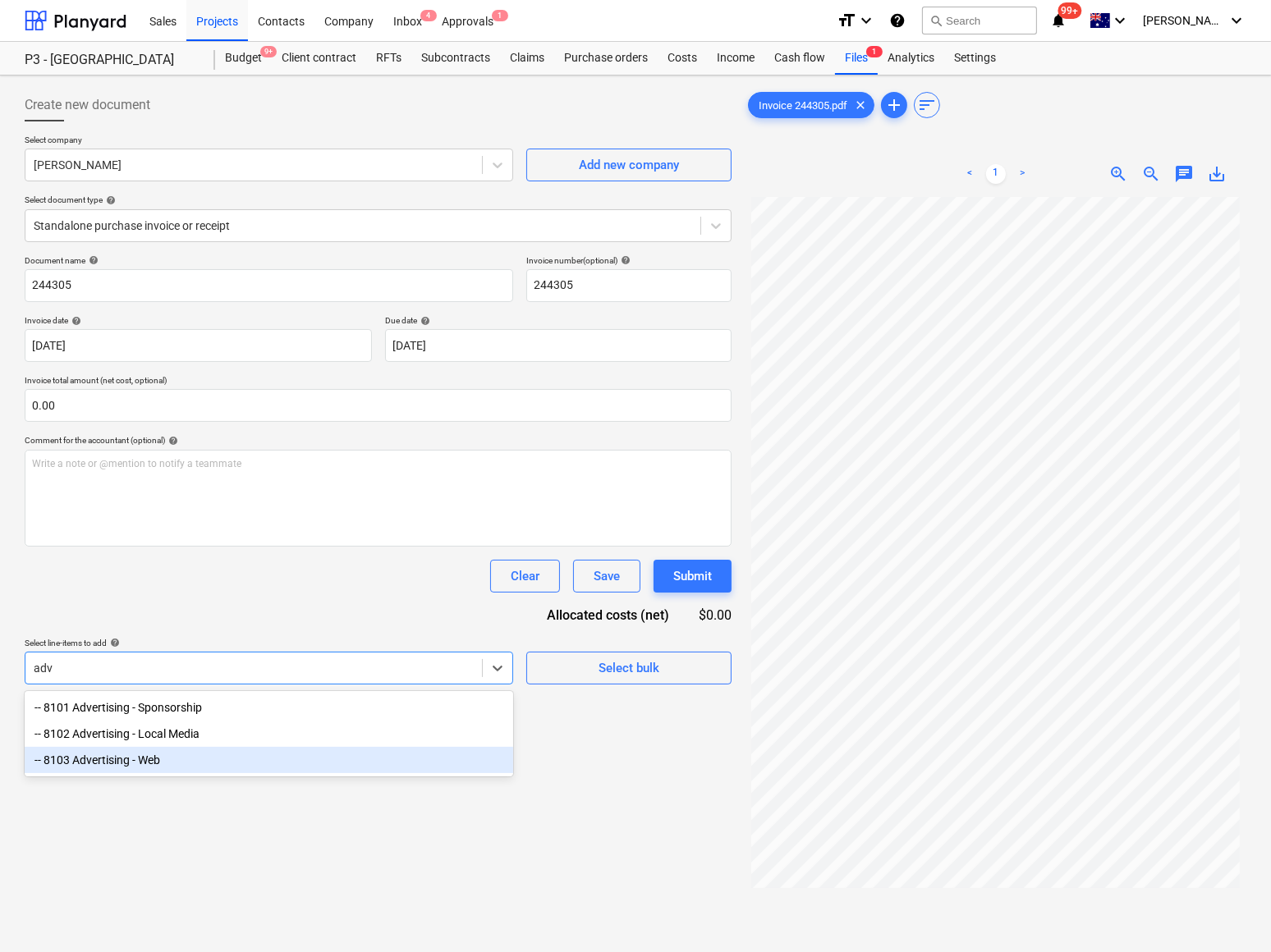
click at [200, 763] on div "-- 8103 Advertising - Web" at bounding box center [269, 760] width 488 height 26
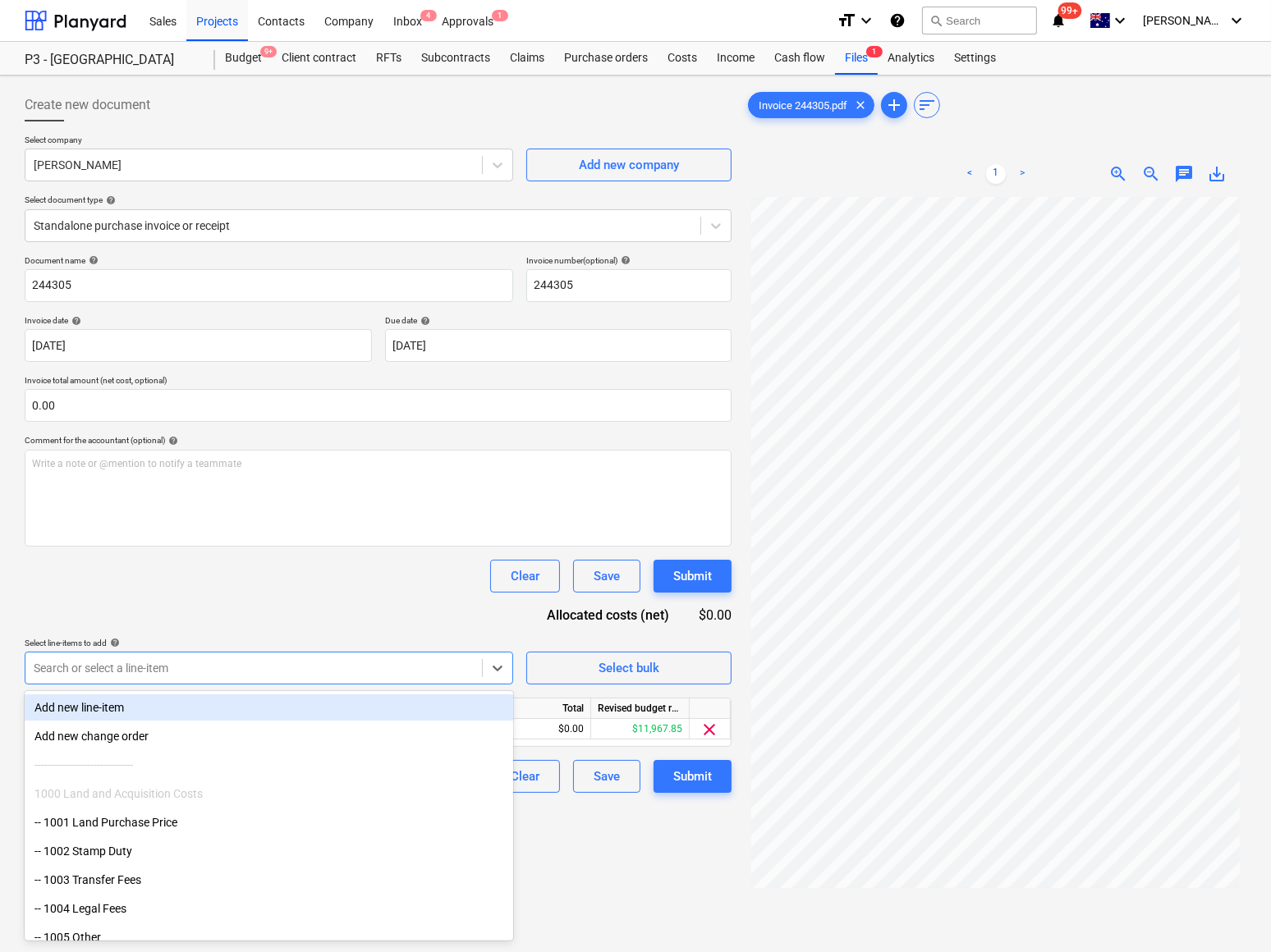
click at [270, 620] on div "Document name help 244305 Invoice number (optional) help 244305 Invoice date he…" at bounding box center [378, 524] width 707 height 538
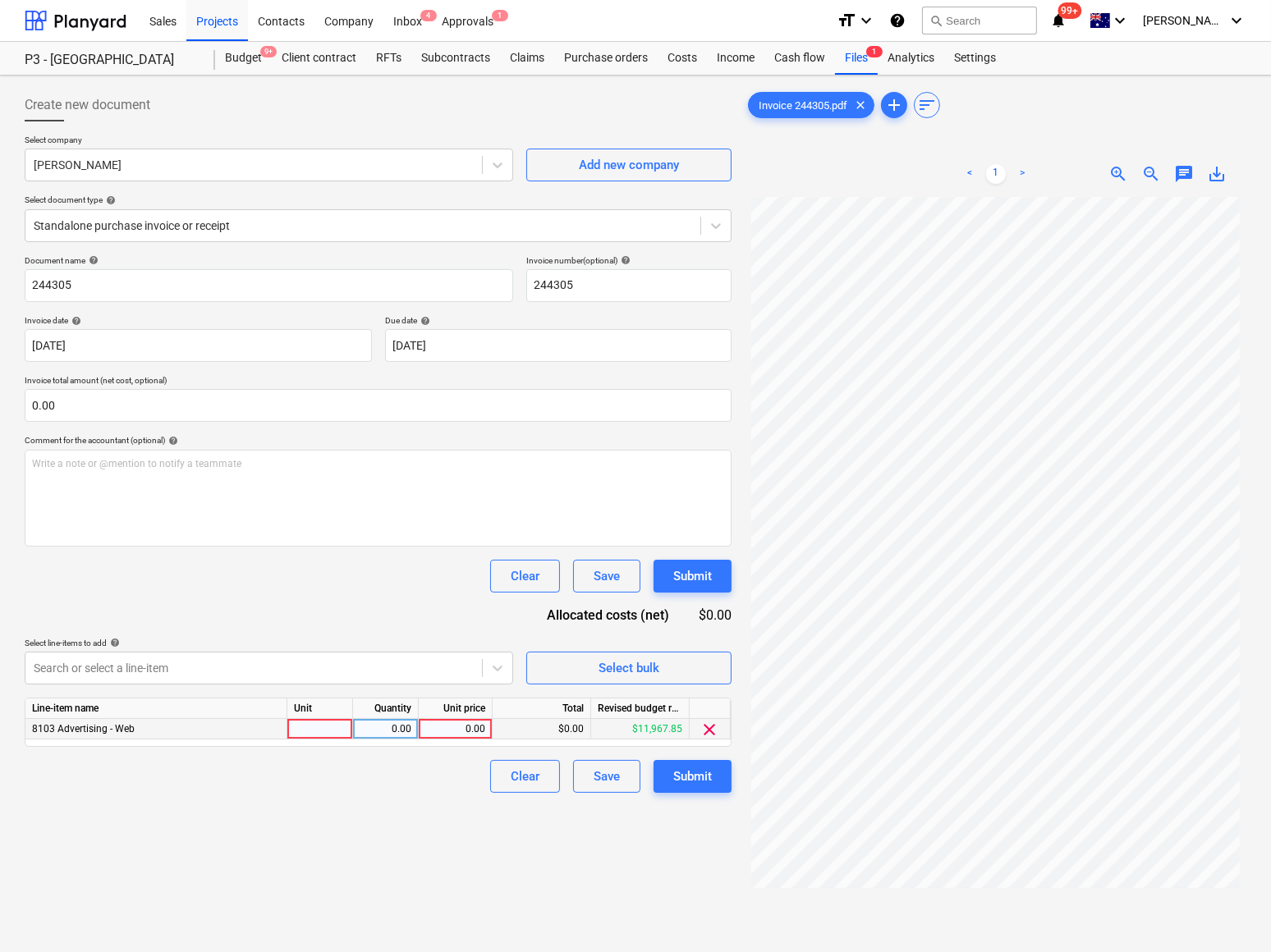
click at [328, 725] on div at bounding box center [320, 728] width 66 height 20
type input "Qty"
type input "4500"
click at [697, 774] on div "Submit" at bounding box center [692, 776] width 38 height 21
